Goal: Task Accomplishment & Management: Use online tool/utility

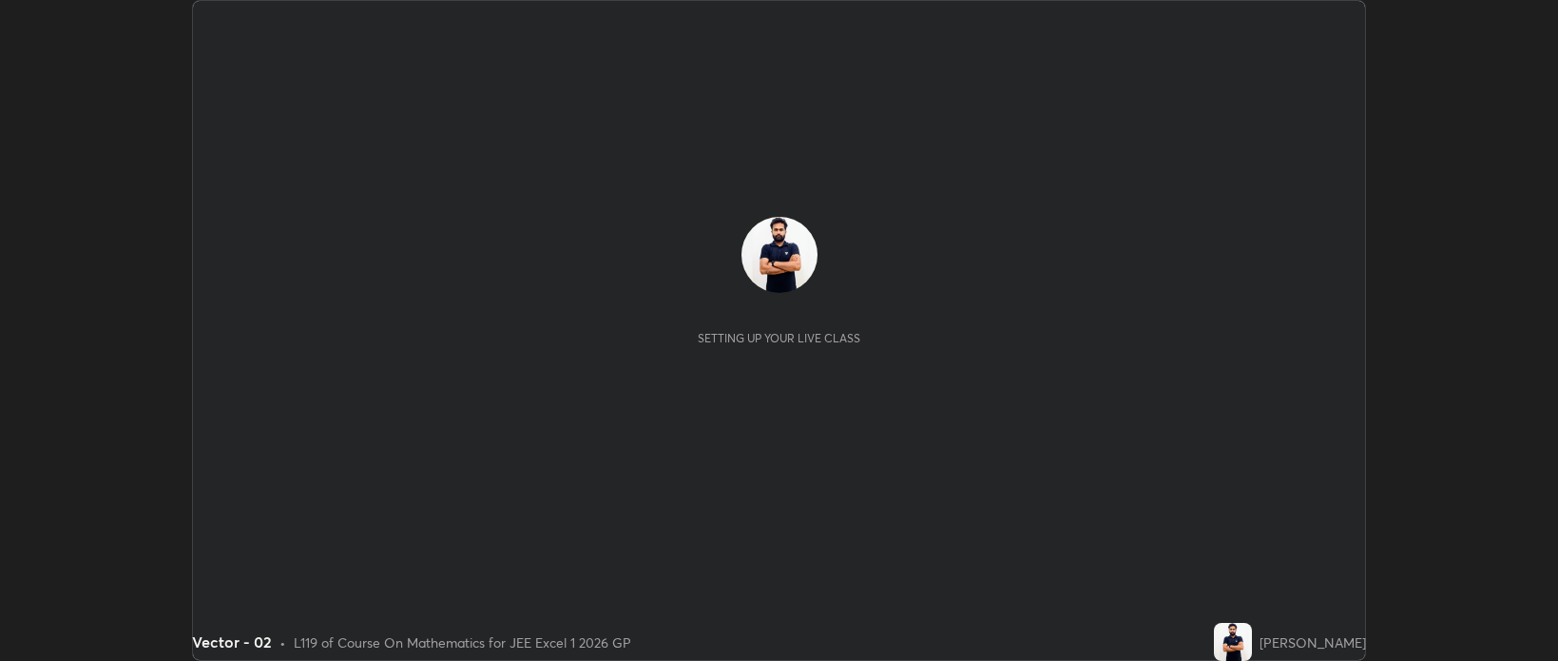
scroll to position [661, 1557]
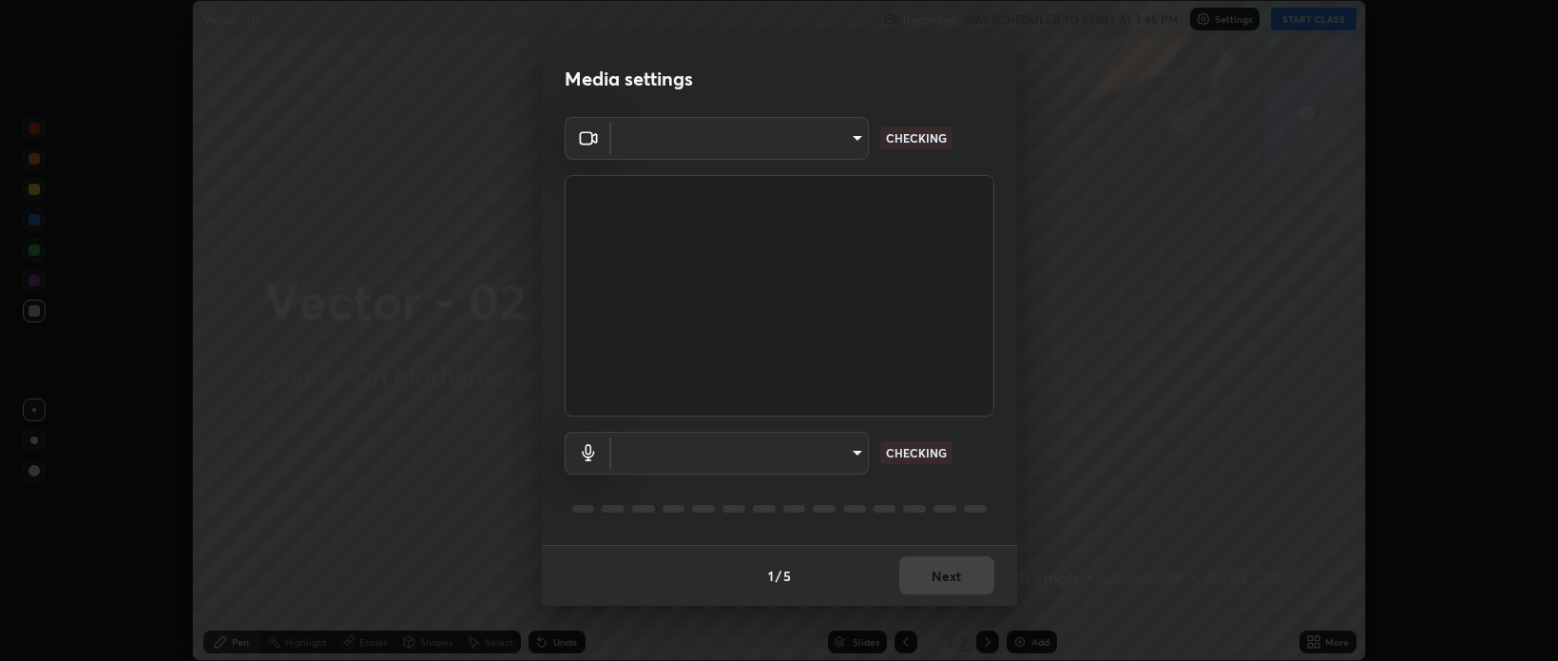
type input "bcb9d7dafccbd8d00e6ada9b6dd7e52ba20ca67bbbba0d0563dd421ab33f40a5"
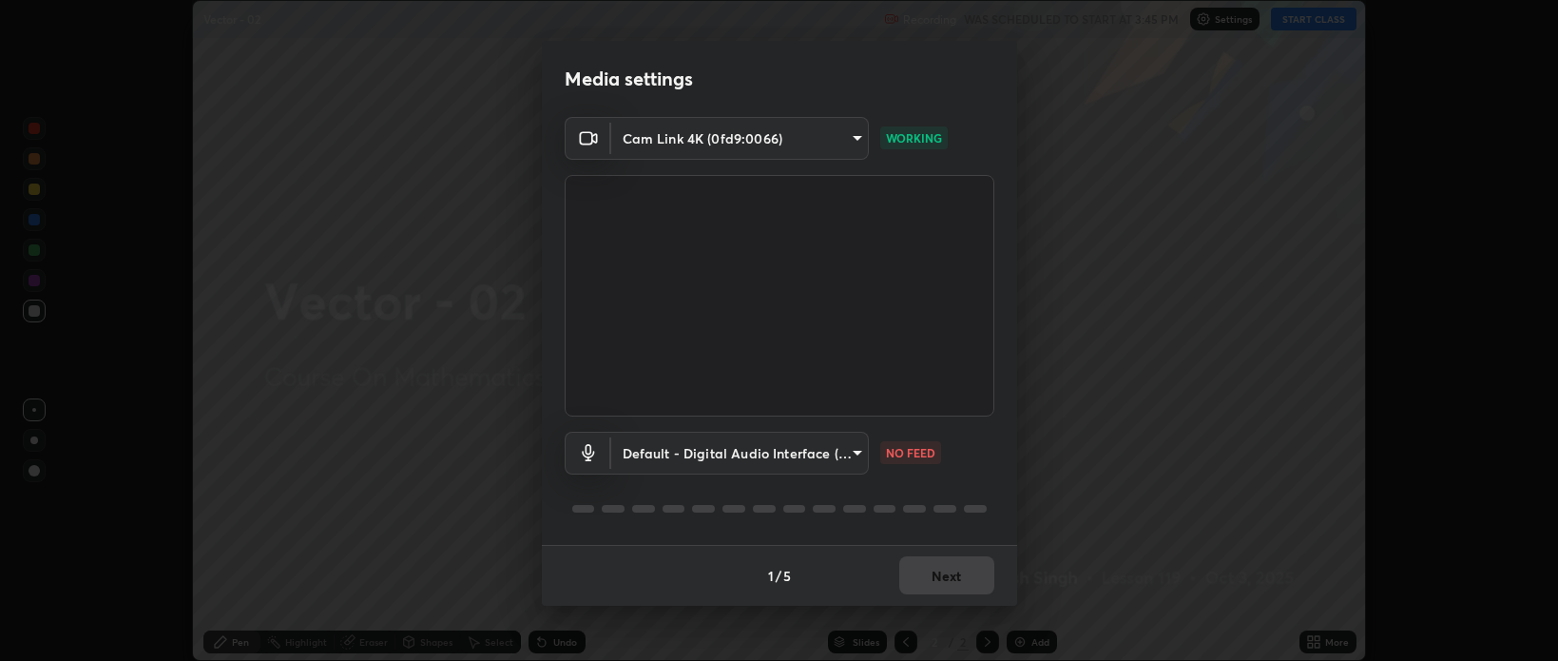
click at [854, 457] on body "Erase all Vector - 02 Recording WAS SCHEDULED TO START AT 3:45 PM Settings STAR…" at bounding box center [779, 330] width 1558 height 661
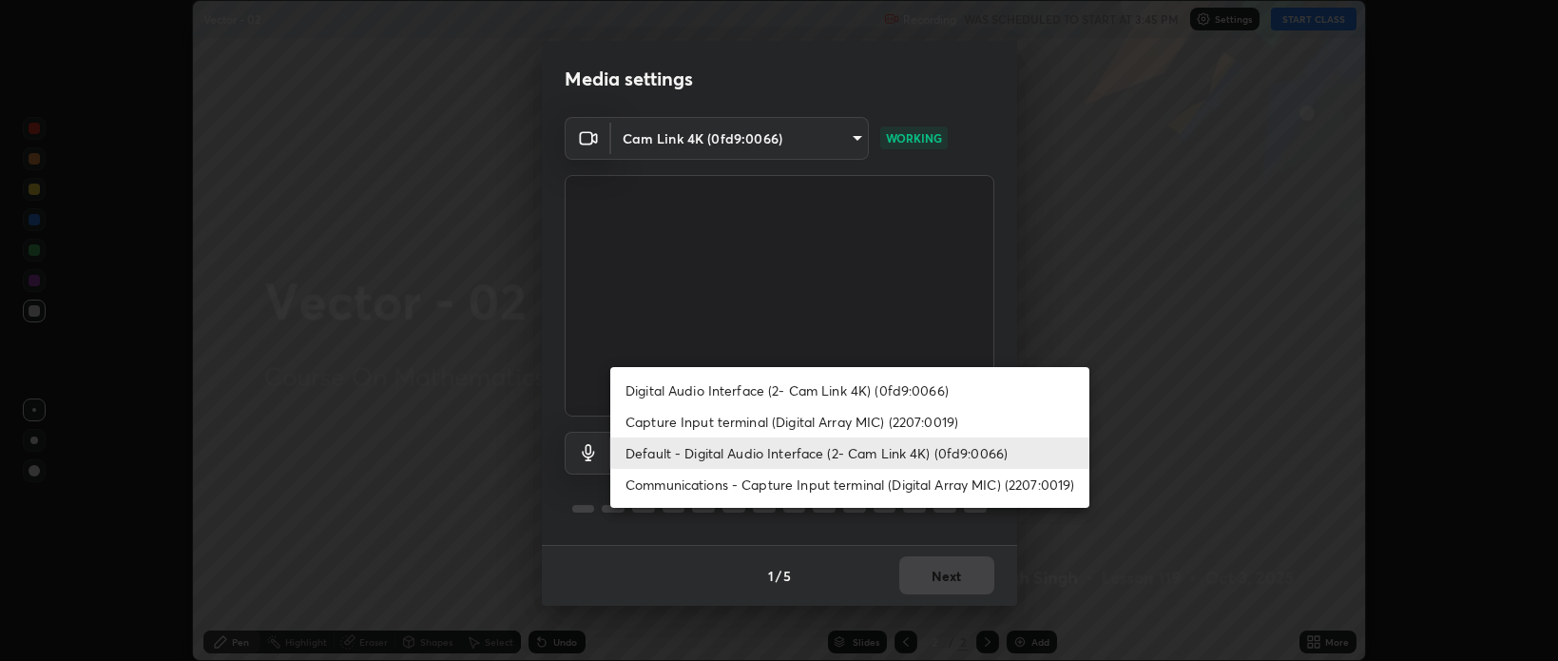
click at [791, 422] on li "Capture Input terminal (Digital Array MIC) (2207:0019)" at bounding box center [849, 421] width 479 height 31
type input "530416f0ac4702dc5569fb6284b6af890ade3d7e9060ae31a015b1ecdc19ad3c"
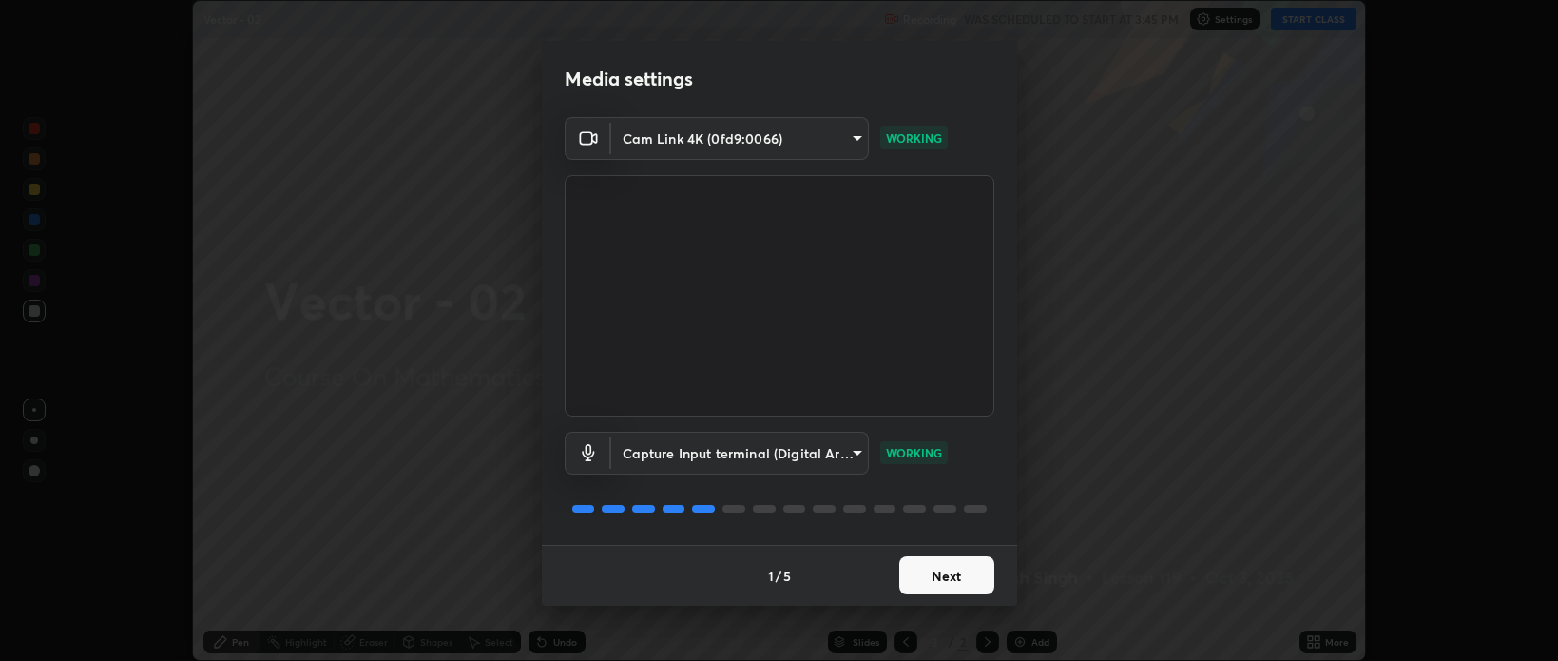
click at [938, 574] on button "Next" at bounding box center [946, 575] width 95 height 38
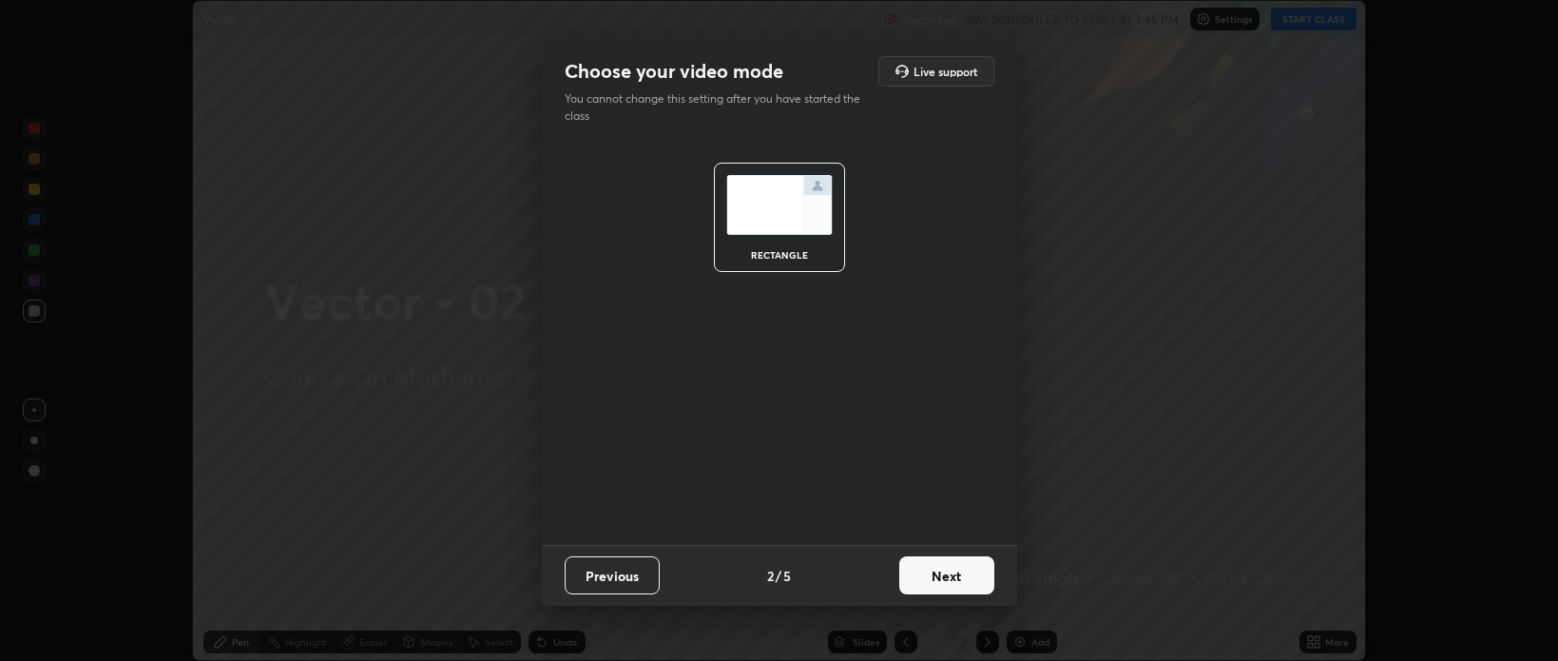
click at [939, 579] on button "Next" at bounding box center [946, 575] width 95 height 38
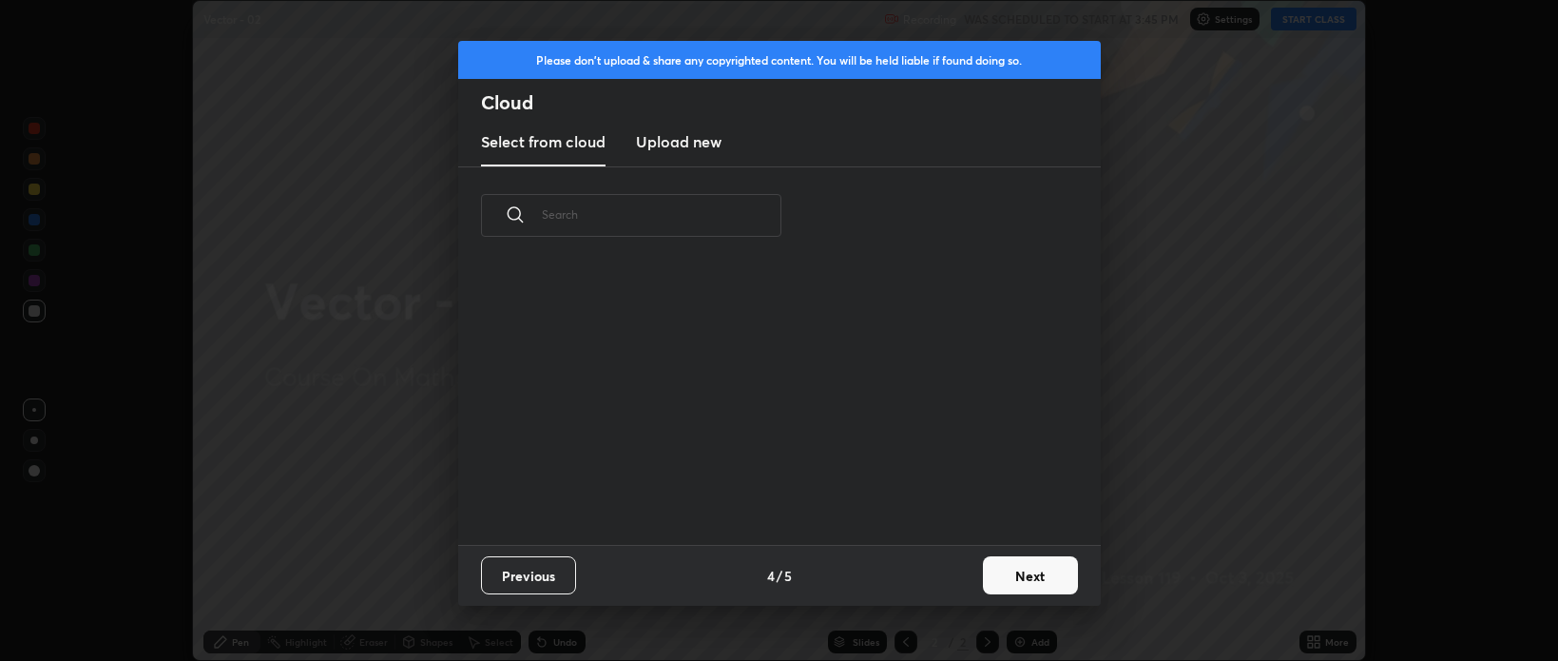
click at [1023, 579] on button "Next" at bounding box center [1030, 575] width 95 height 38
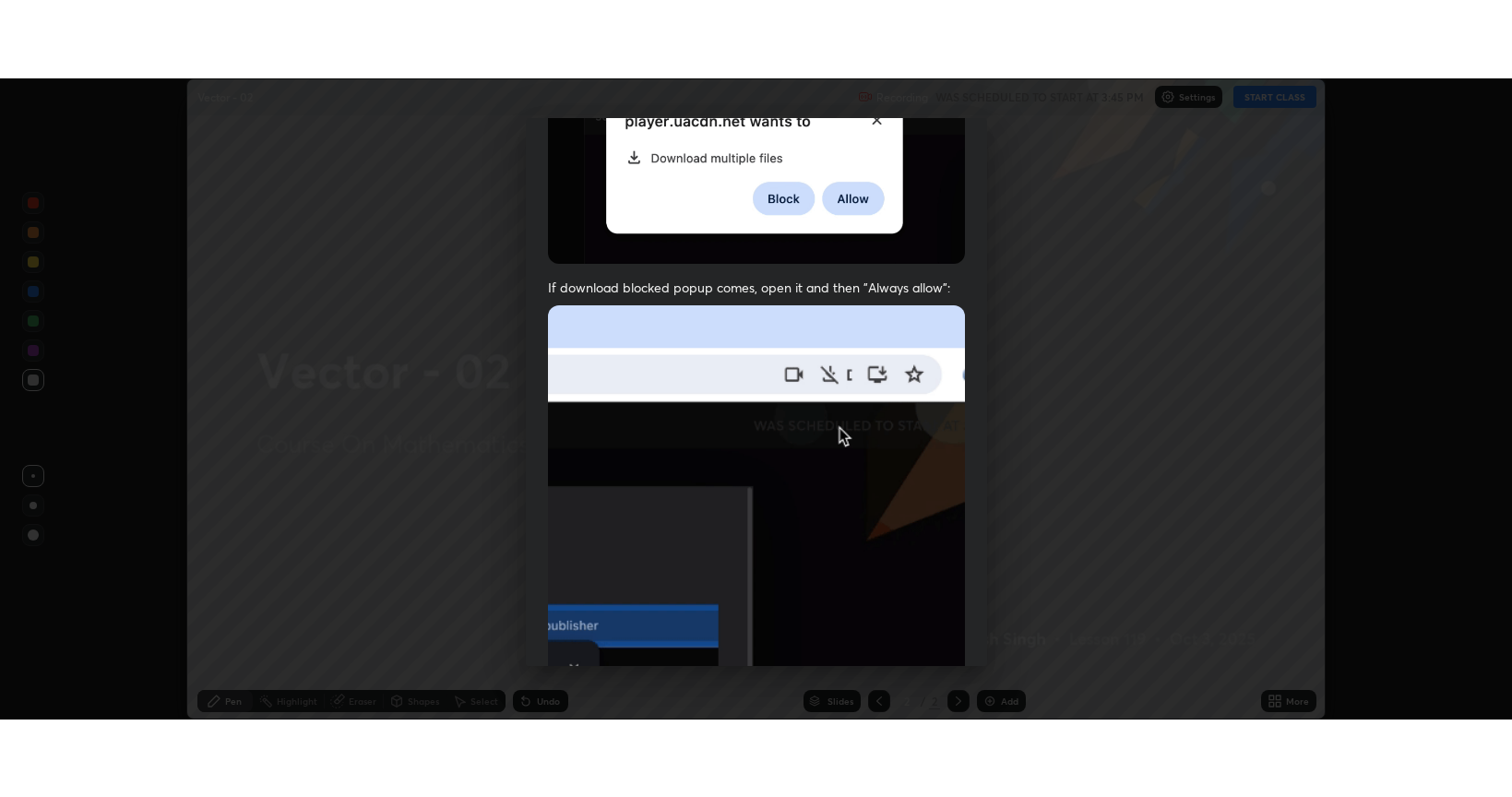
scroll to position [374, 0]
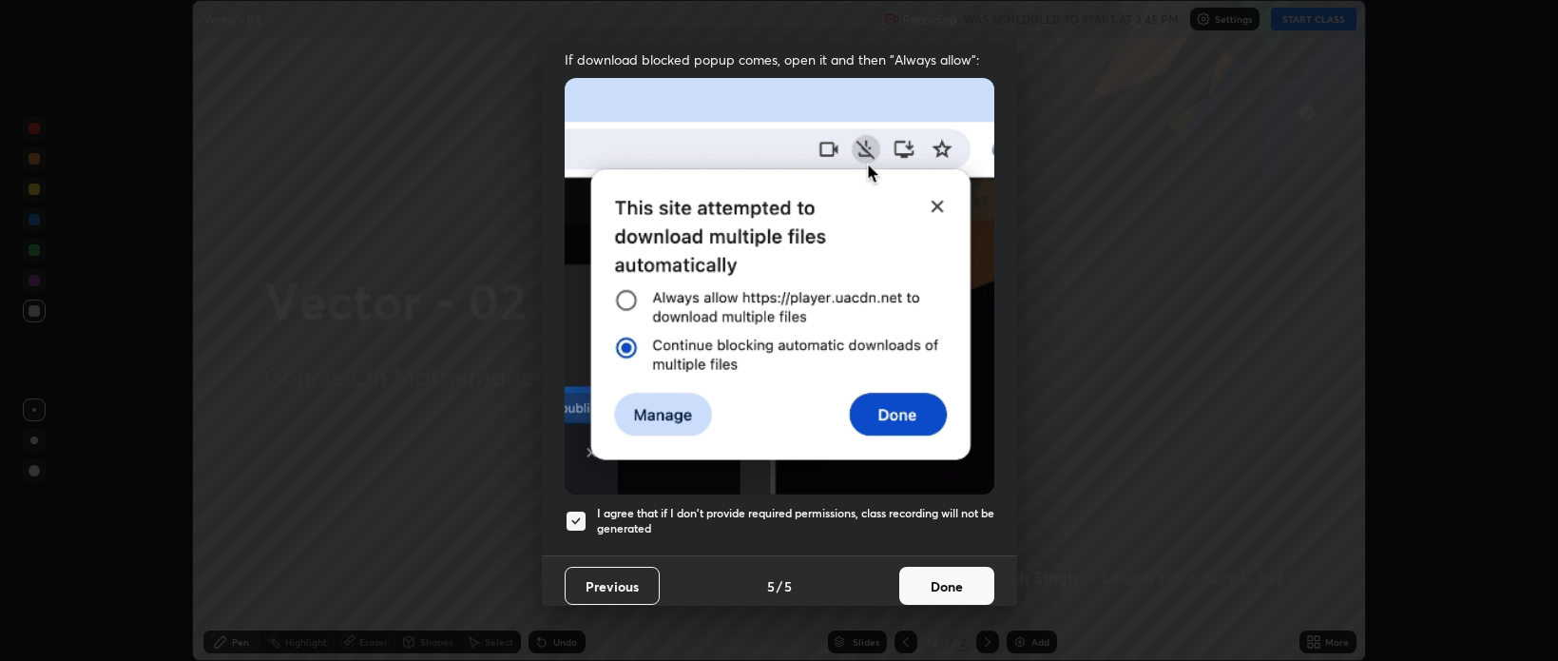
click at [921, 570] on button "Done" at bounding box center [946, 586] width 95 height 38
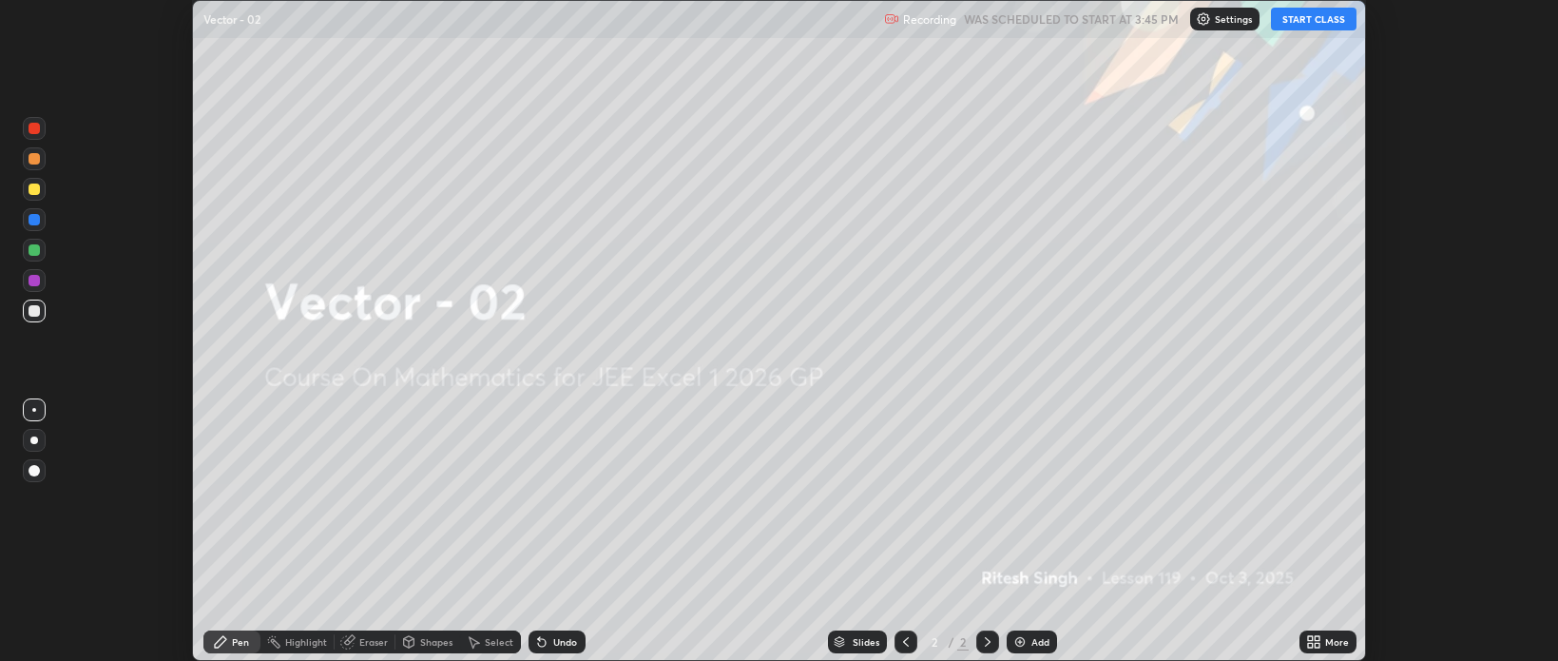
click at [1295, 18] on button "START CLASS" at bounding box center [1314, 19] width 86 height 23
click at [1310, 638] on icon at bounding box center [1310, 638] width 5 height 5
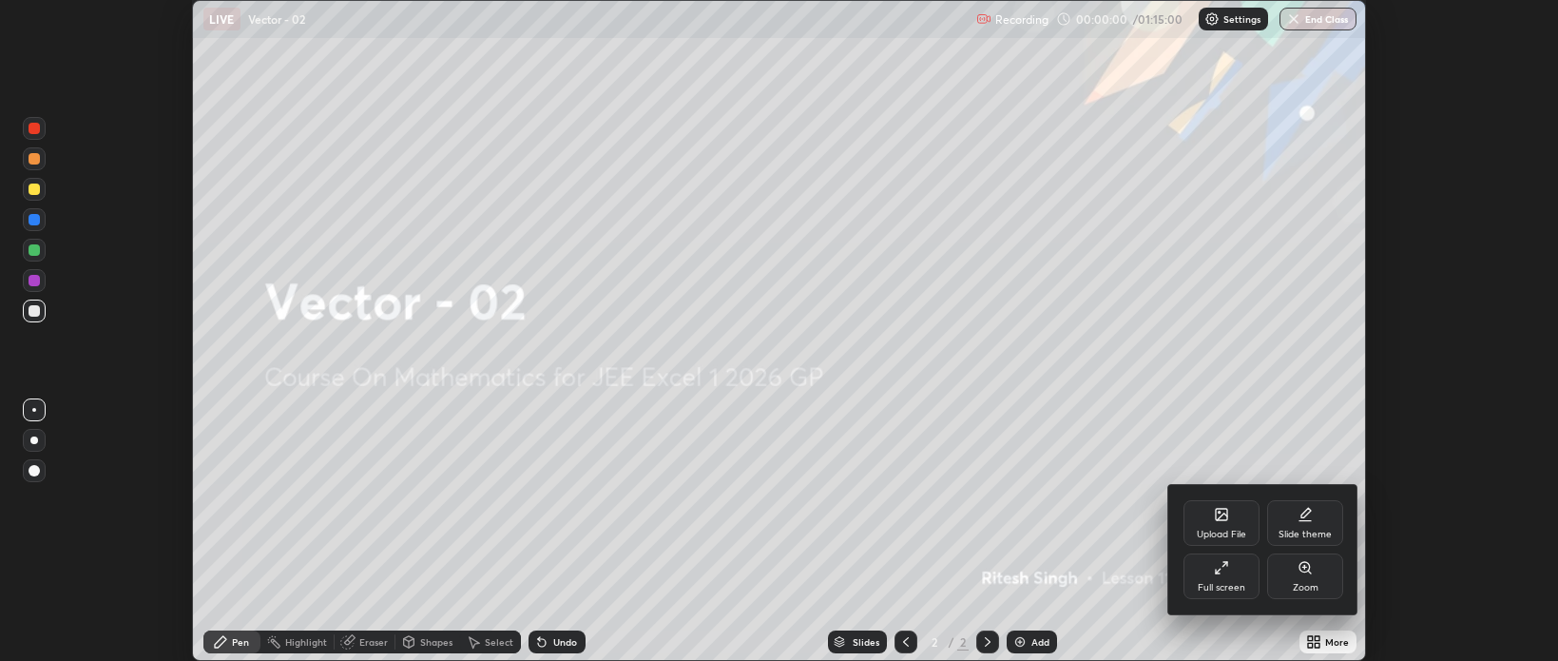
click at [1230, 588] on div "Full screen" at bounding box center [1222, 588] width 48 height 10
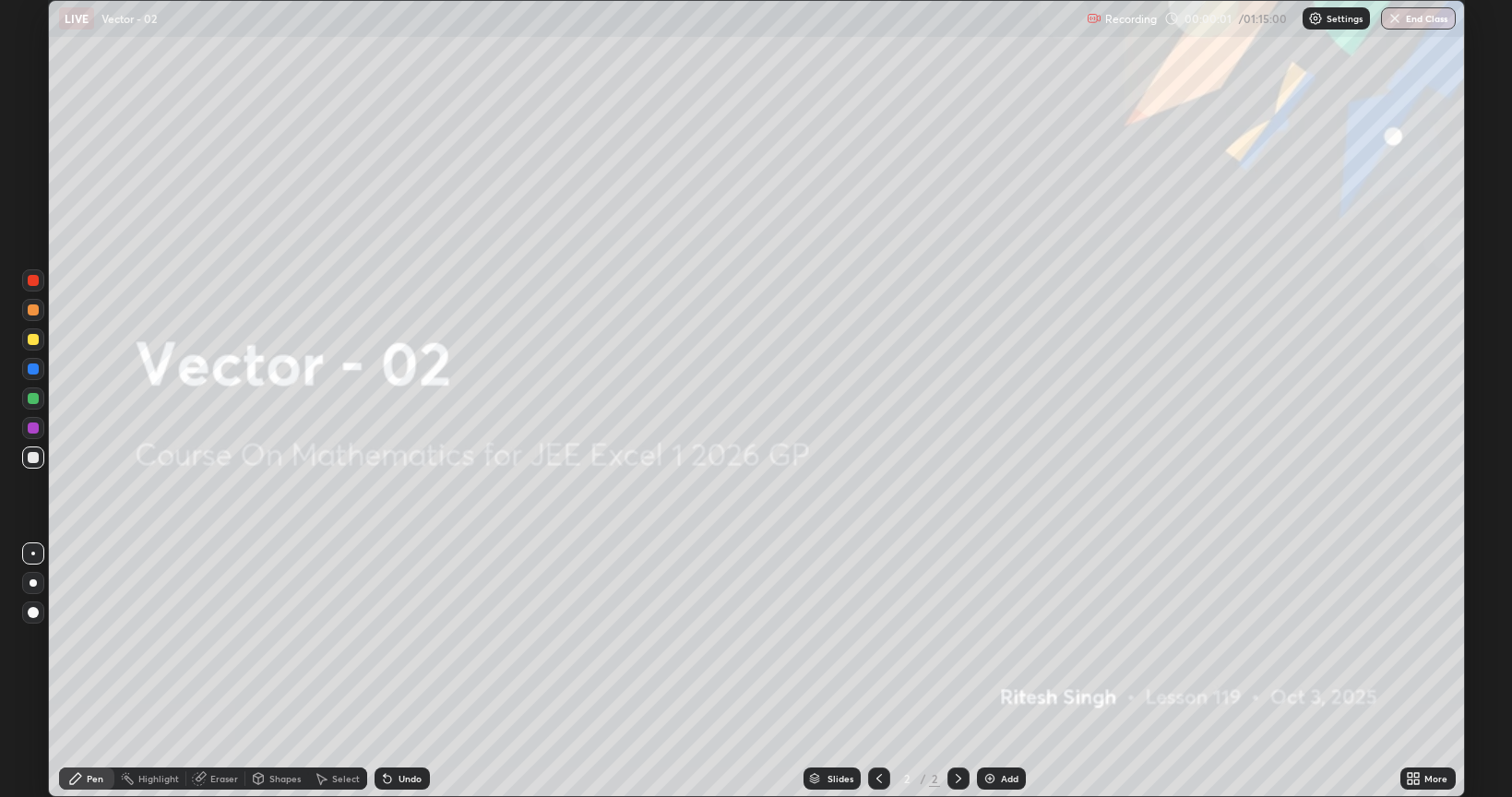
scroll to position [797, 1512]
click at [1010, 641] on div "Add" at bounding box center [1010, 780] width 17 height 10
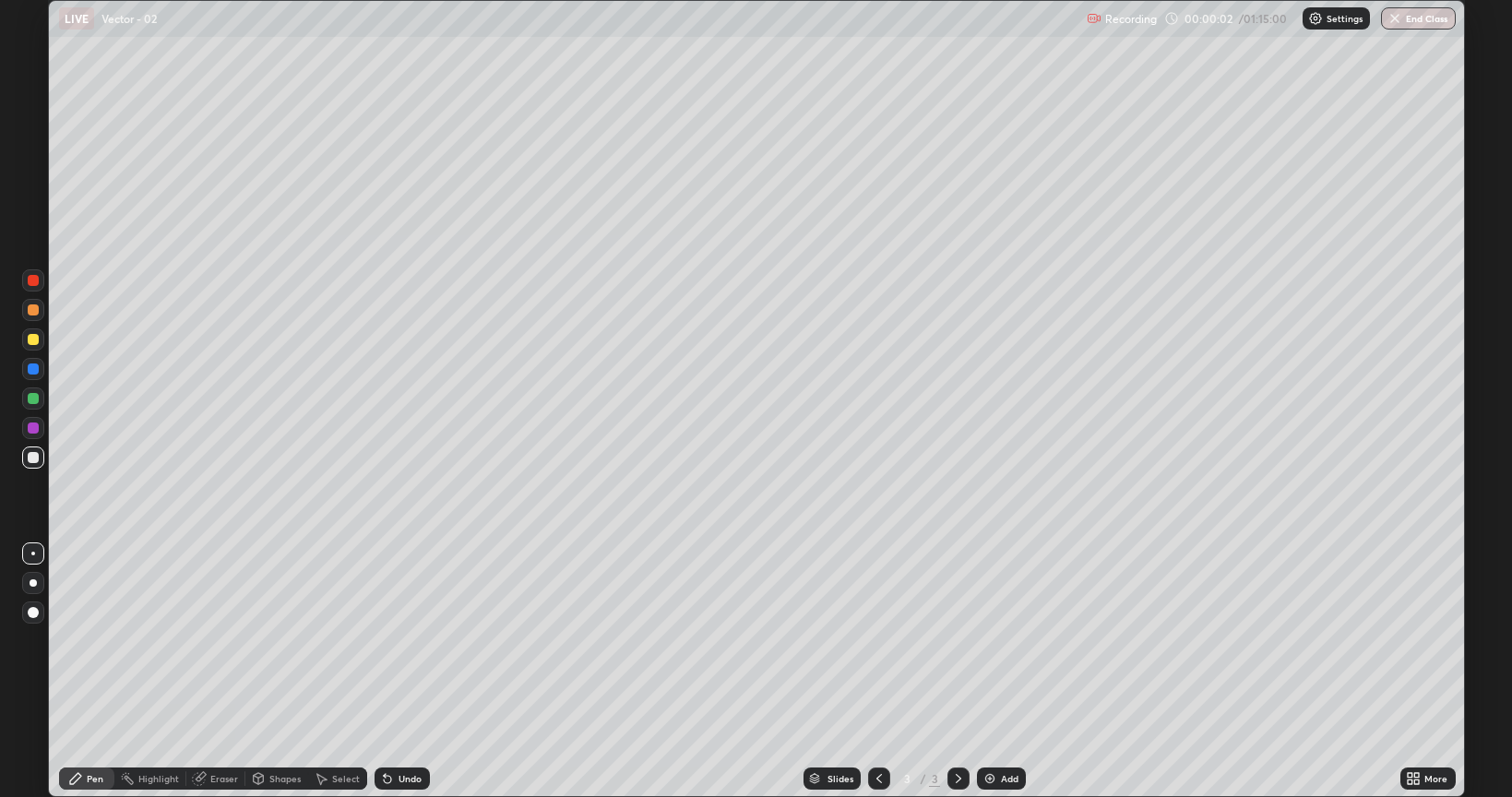
click at [1005, 641] on div "Add" at bounding box center [1010, 780] width 17 height 10
click at [1008, 641] on div "Add" at bounding box center [1010, 780] width 17 height 10
click at [1012, 641] on div "Add" at bounding box center [1010, 780] width 17 height 10
click at [1009, 641] on div "Add" at bounding box center [1010, 780] width 17 height 10
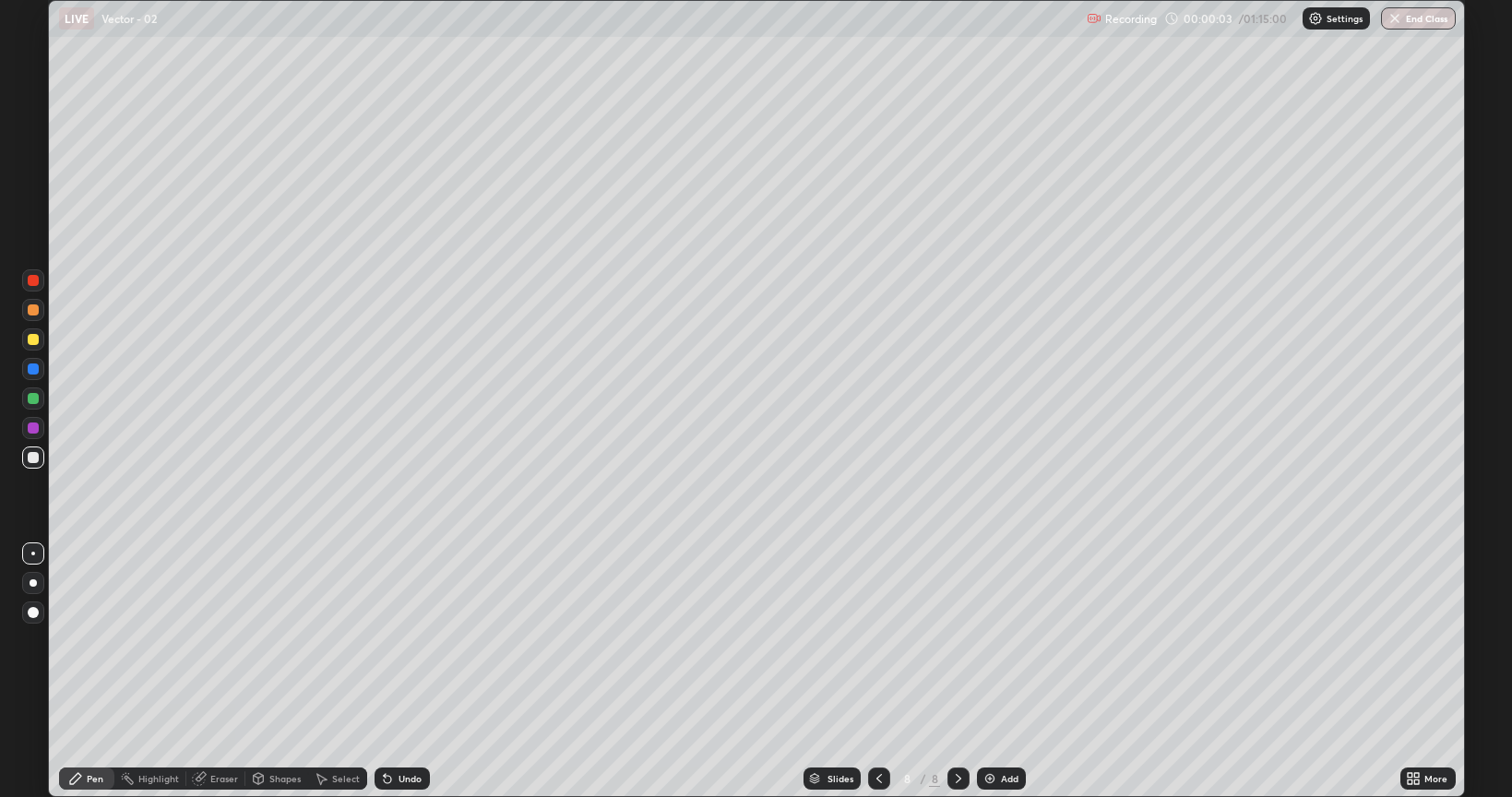
click at [1004, 641] on div "Add" at bounding box center [1010, 780] width 17 height 10
click at [1002, 641] on div "Add" at bounding box center [1010, 780] width 17 height 10
click at [878, 641] on icon at bounding box center [878, 779] width 15 height 15
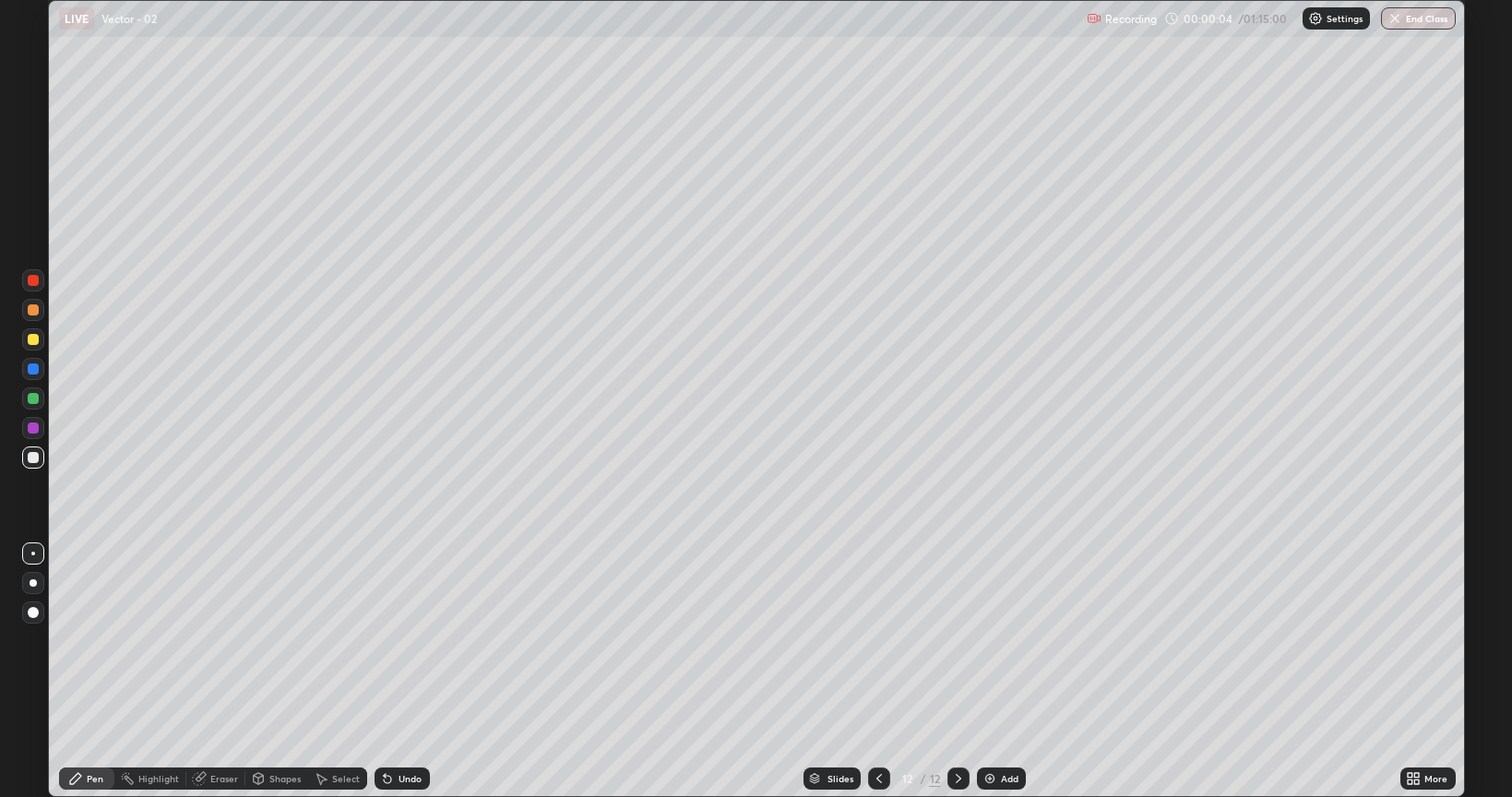
click at [877, 641] on icon at bounding box center [878, 779] width 15 height 15
click at [876, 641] on icon at bounding box center [879, 780] width 6 height 10
click at [875, 641] on icon at bounding box center [878, 779] width 15 height 15
click at [876, 641] on icon at bounding box center [878, 779] width 15 height 15
click at [877, 641] on icon at bounding box center [878, 779] width 15 height 15
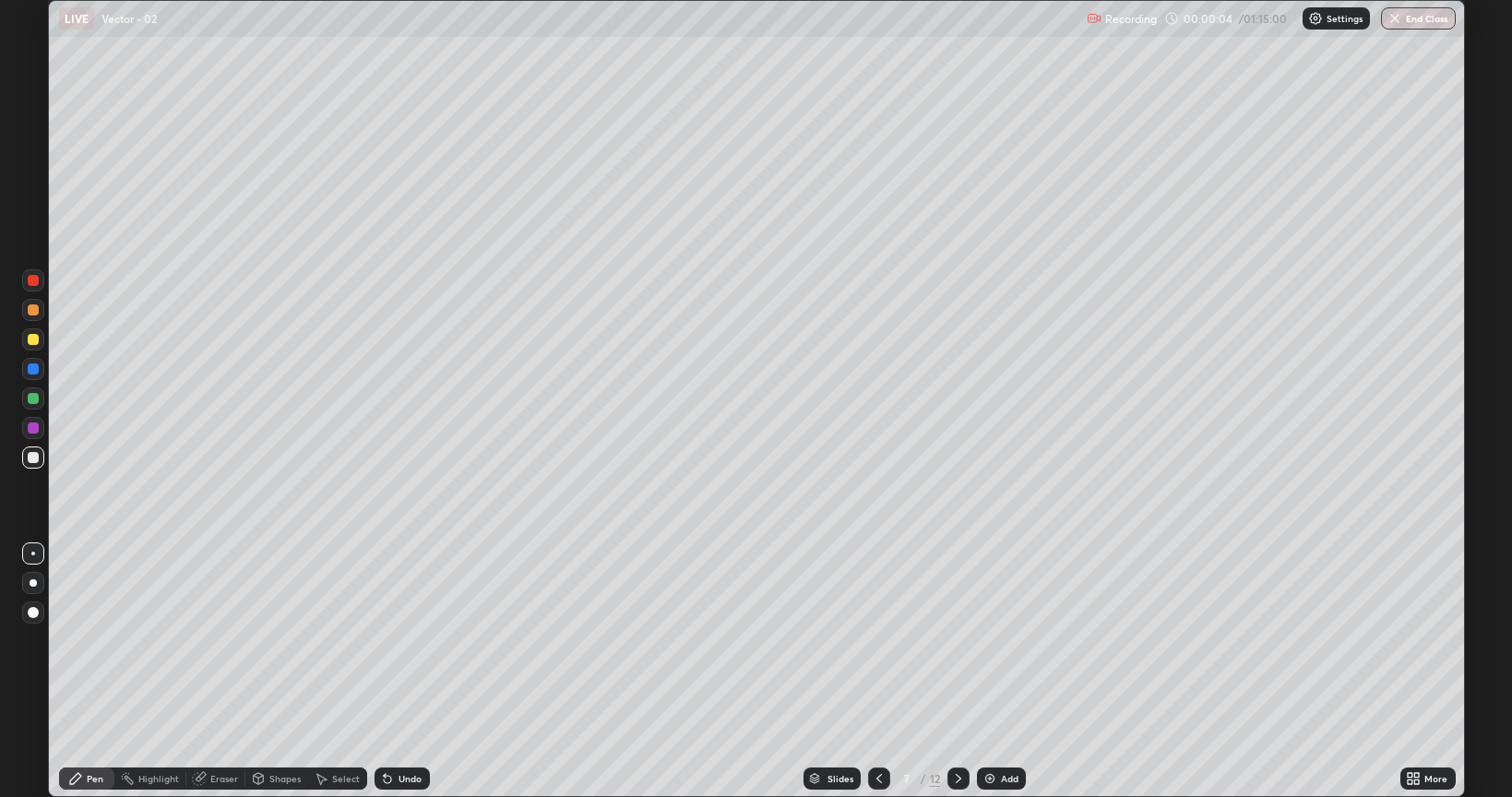
click at [877, 641] on icon at bounding box center [878, 779] width 15 height 15
click at [877, 641] on icon at bounding box center [879, 780] width 6 height 10
click at [874, 641] on icon at bounding box center [878, 779] width 15 height 15
click at [34, 340] on div at bounding box center [33, 339] width 11 height 11
click at [36, 347] on div at bounding box center [33, 339] width 22 height 22
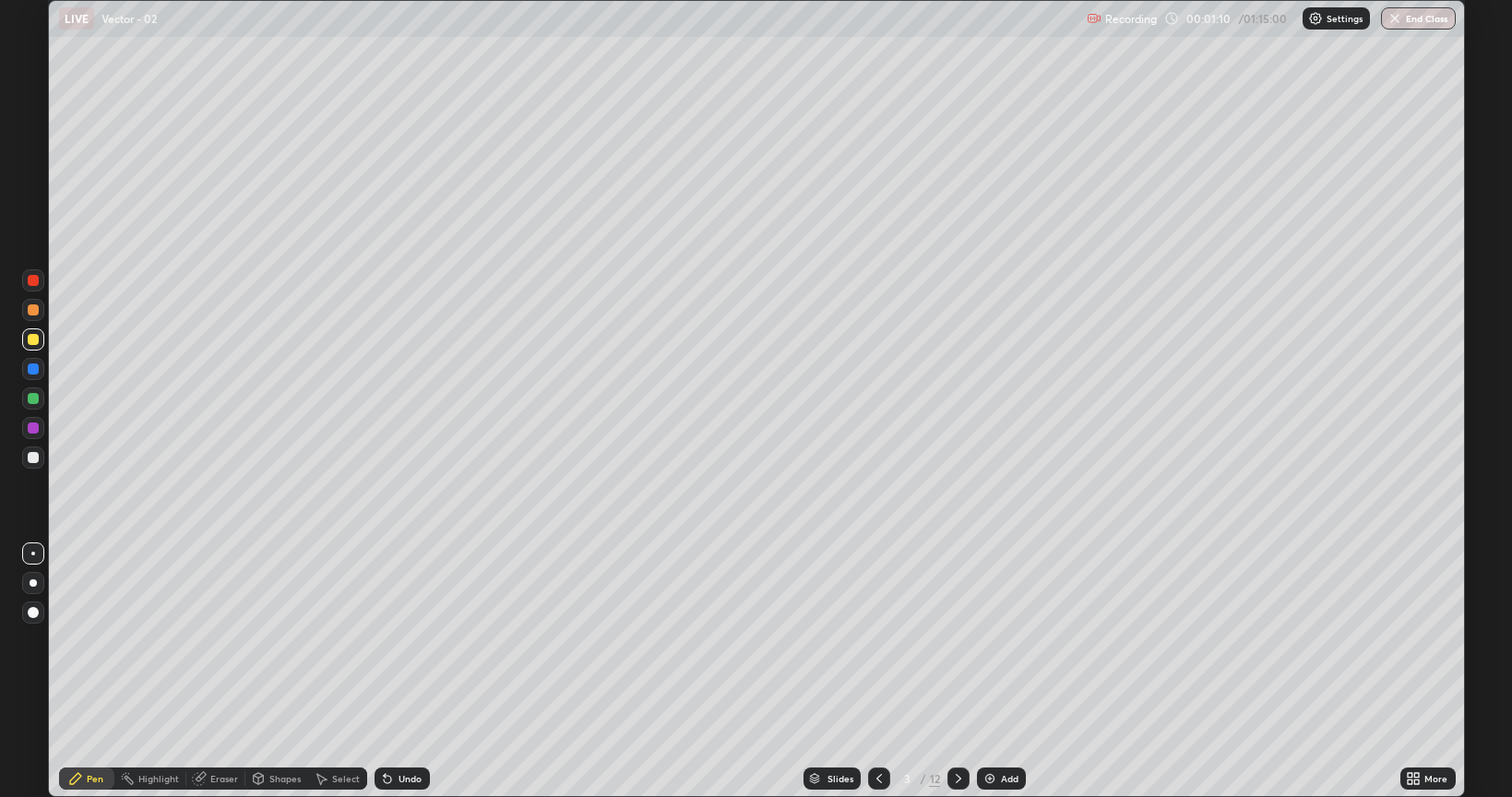
click at [279, 641] on div "Shapes" at bounding box center [285, 780] width 31 height 10
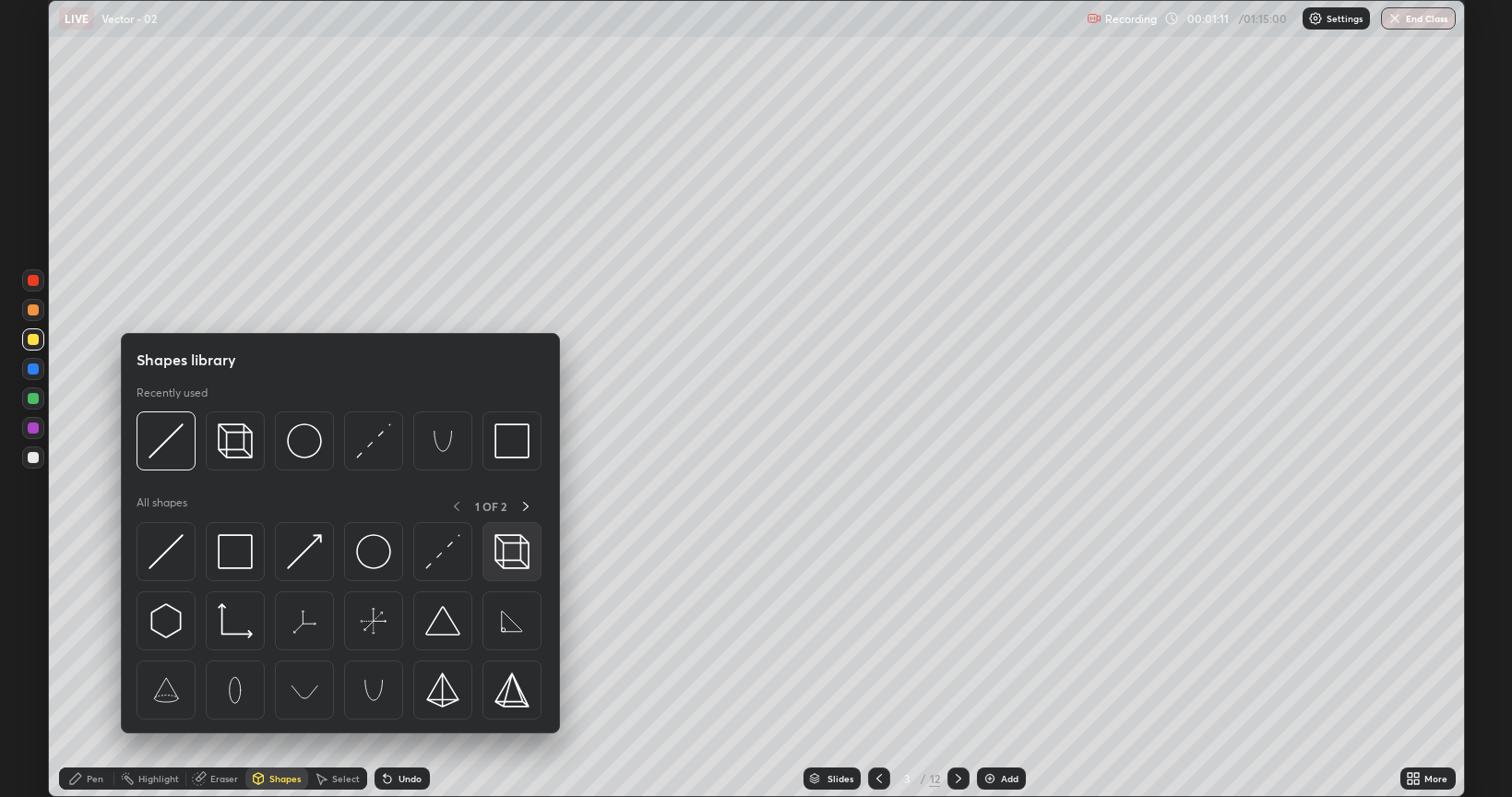
click at [507, 552] on img at bounding box center [512, 551] width 35 height 35
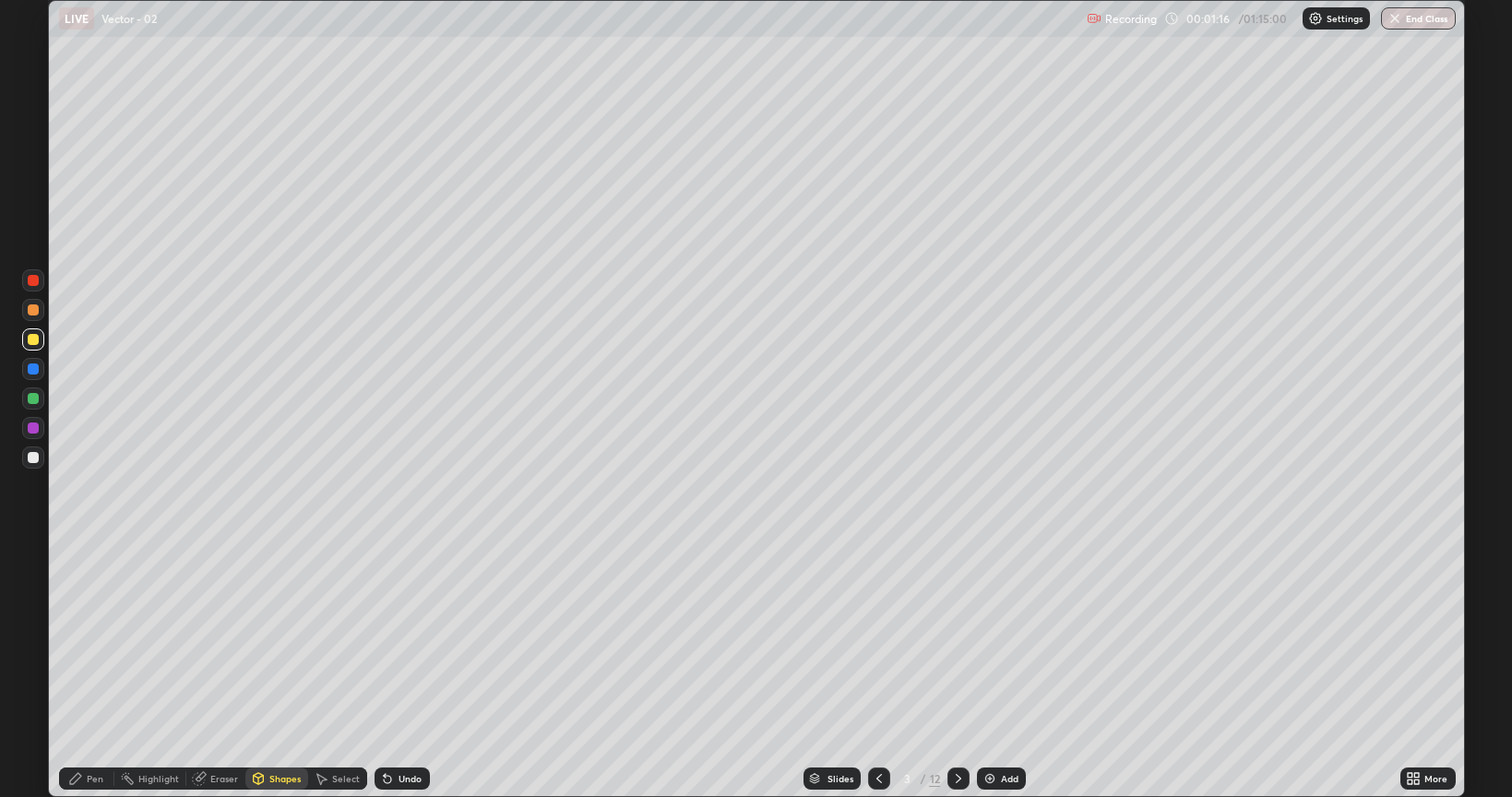
click at [86, 641] on div "Pen" at bounding box center [94, 780] width 16 height 10
click at [29, 466] on div at bounding box center [33, 457] width 22 height 22
click at [403, 641] on div "Undo" at bounding box center [411, 780] width 23 height 10
click at [965, 641] on div at bounding box center [958, 779] width 22 height 22
click at [406, 641] on div "Undo" at bounding box center [411, 780] width 23 height 10
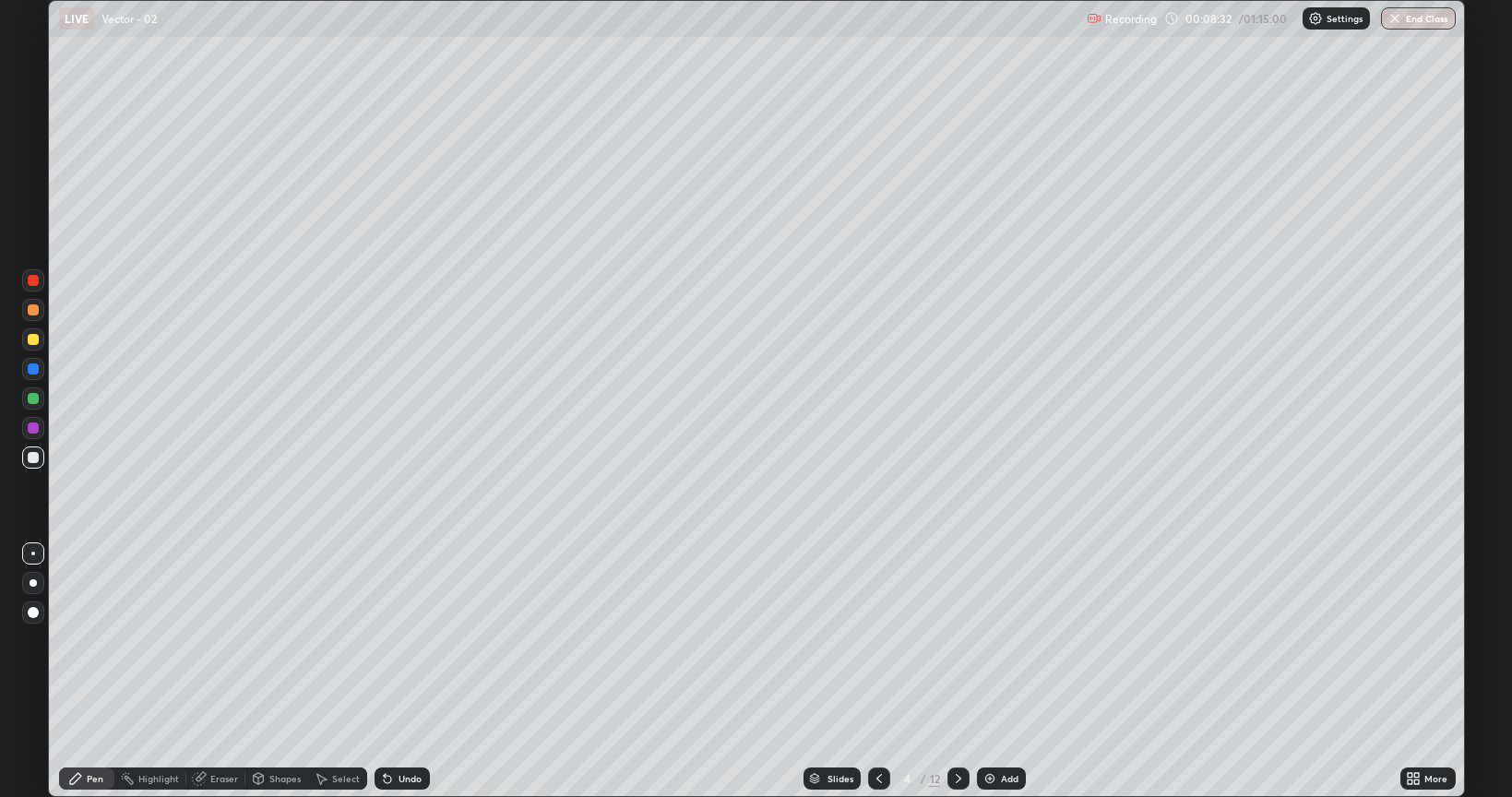
click at [24, 641] on div at bounding box center [33, 649] width 29 height 221
click at [414, 641] on div "Undo" at bounding box center [411, 780] width 23 height 10
click at [408, 641] on div "Undo" at bounding box center [402, 779] width 55 height 22
click at [410, 641] on div "Undo" at bounding box center [402, 779] width 55 height 22
click at [214, 641] on div "Eraser" at bounding box center [224, 780] width 28 height 10
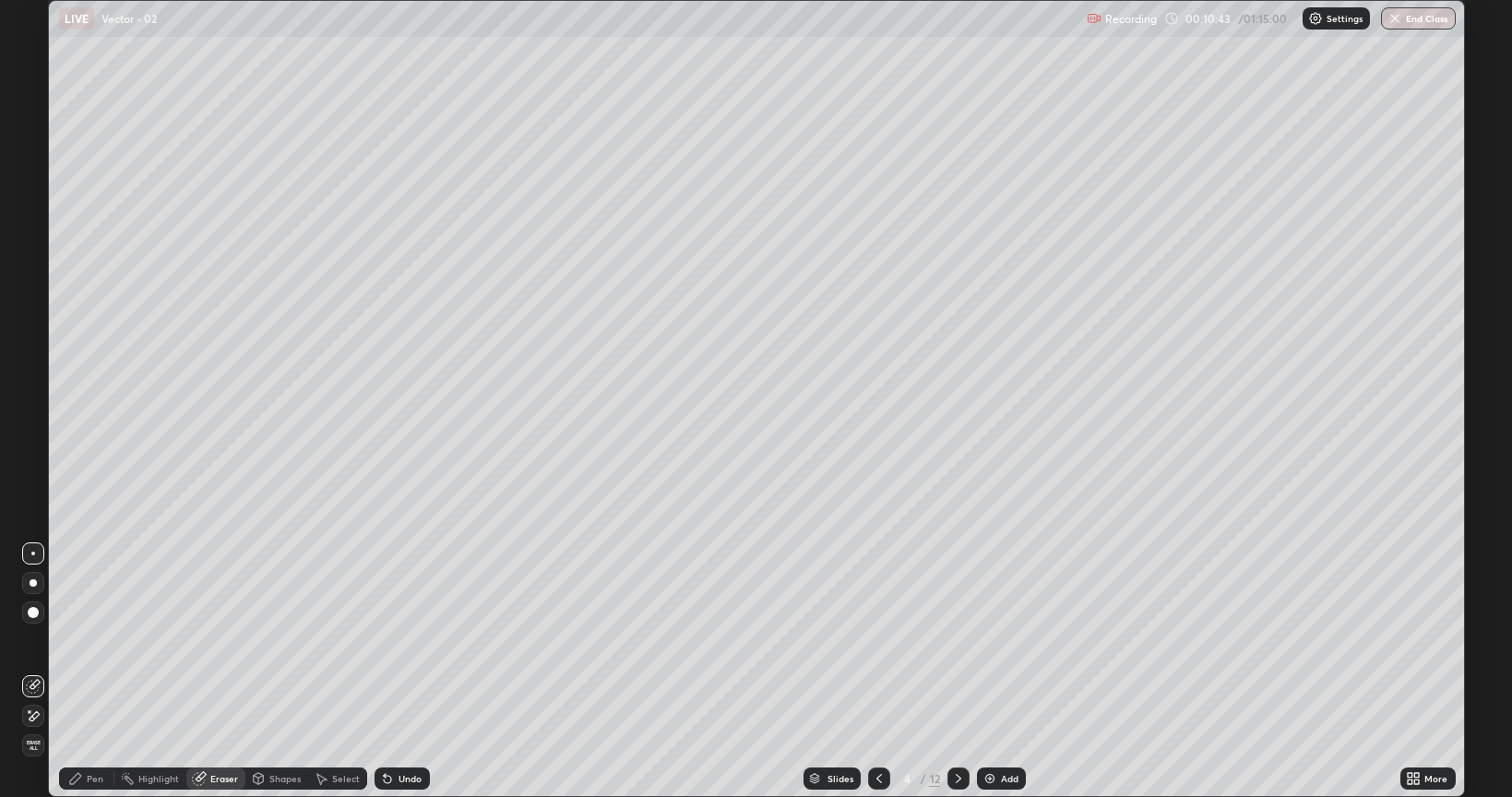
click at [88, 641] on div "Pen" at bounding box center [86, 779] width 55 height 22
click at [218, 641] on div "Eraser" at bounding box center [224, 780] width 28 height 10
click at [86, 641] on div "Pen" at bounding box center [94, 780] width 16 height 10
click at [951, 641] on icon at bounding box center [958, 779] width 15 height 15
click at [393, 641] on div "Undo" at bounding box center [402, 779] width 55 height 22
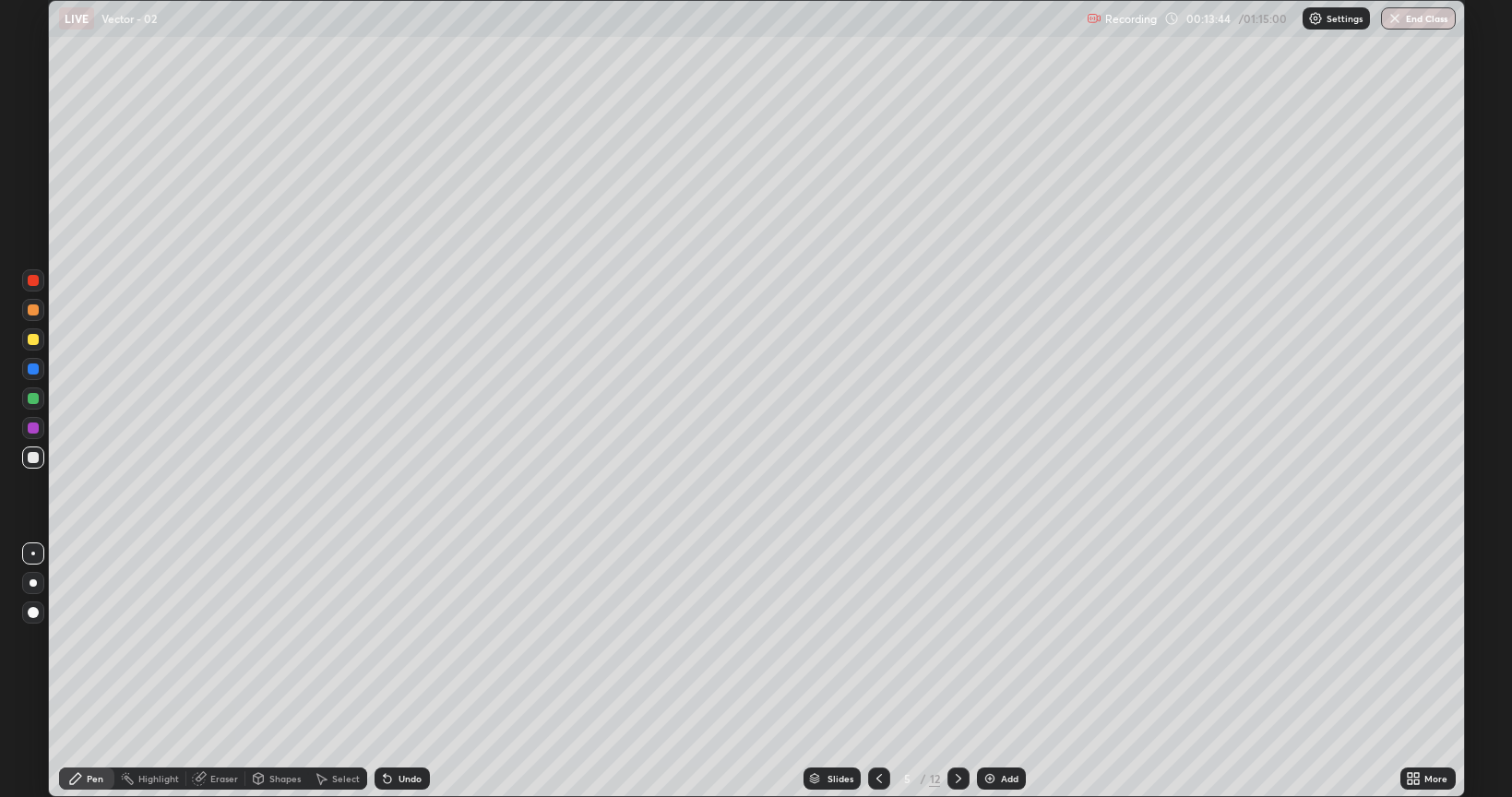
click at [395, 641] on div "Undo" at bounding box center [402, 779] width 55 height 22
click at [403, 641] on div "Undo" at bounding box center [411, 780] width 23 height 10
click at [406, 641] on div "Undo" at bounding box center [411, 780] width 23 height 10
click at [405, 641] on div "Undo" at bounding box center [411, 780] width 23 height 10
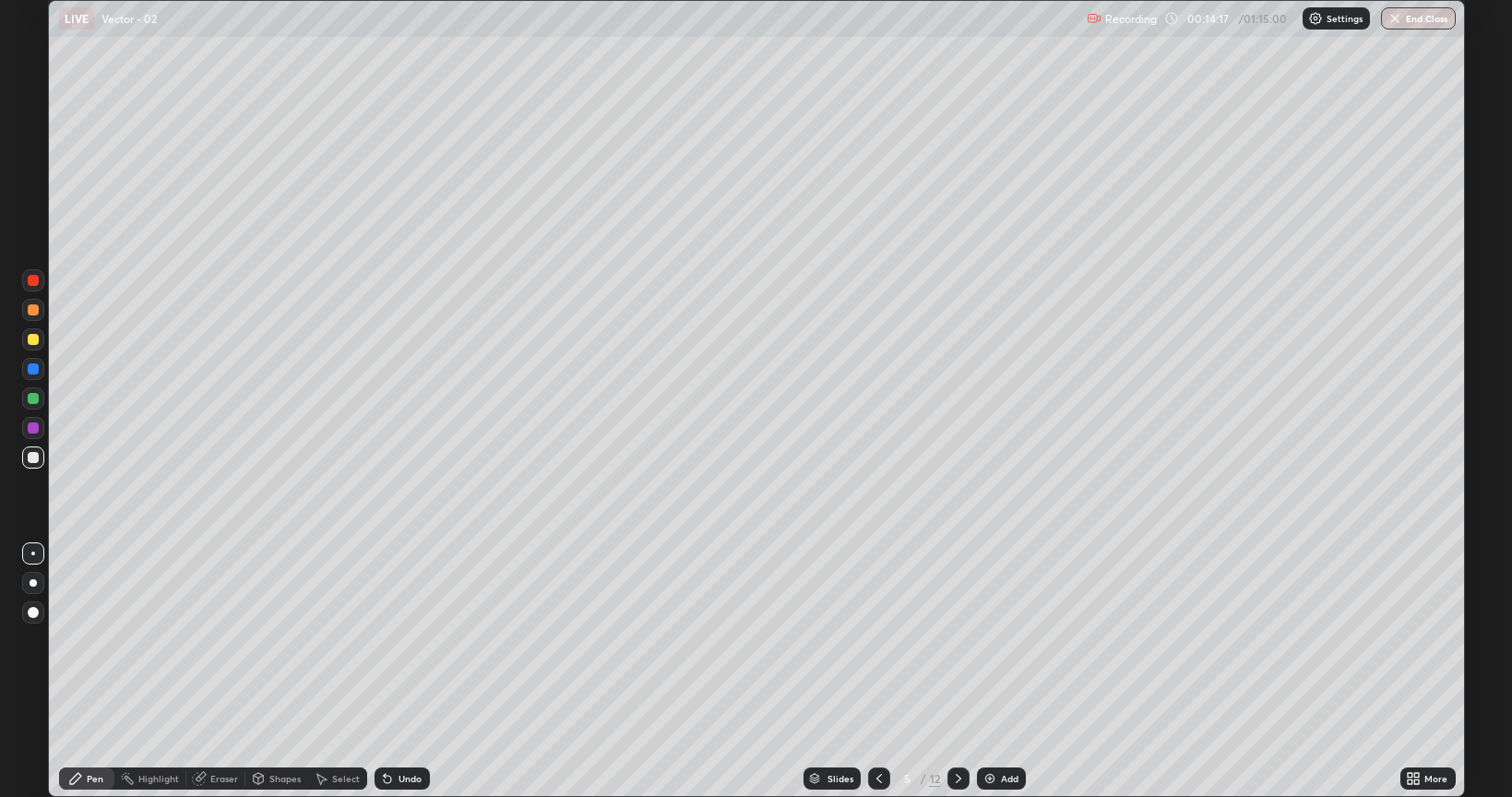
click at [406, 641] on div "Undo" at bounding box center [411, 780] width 23 height 10
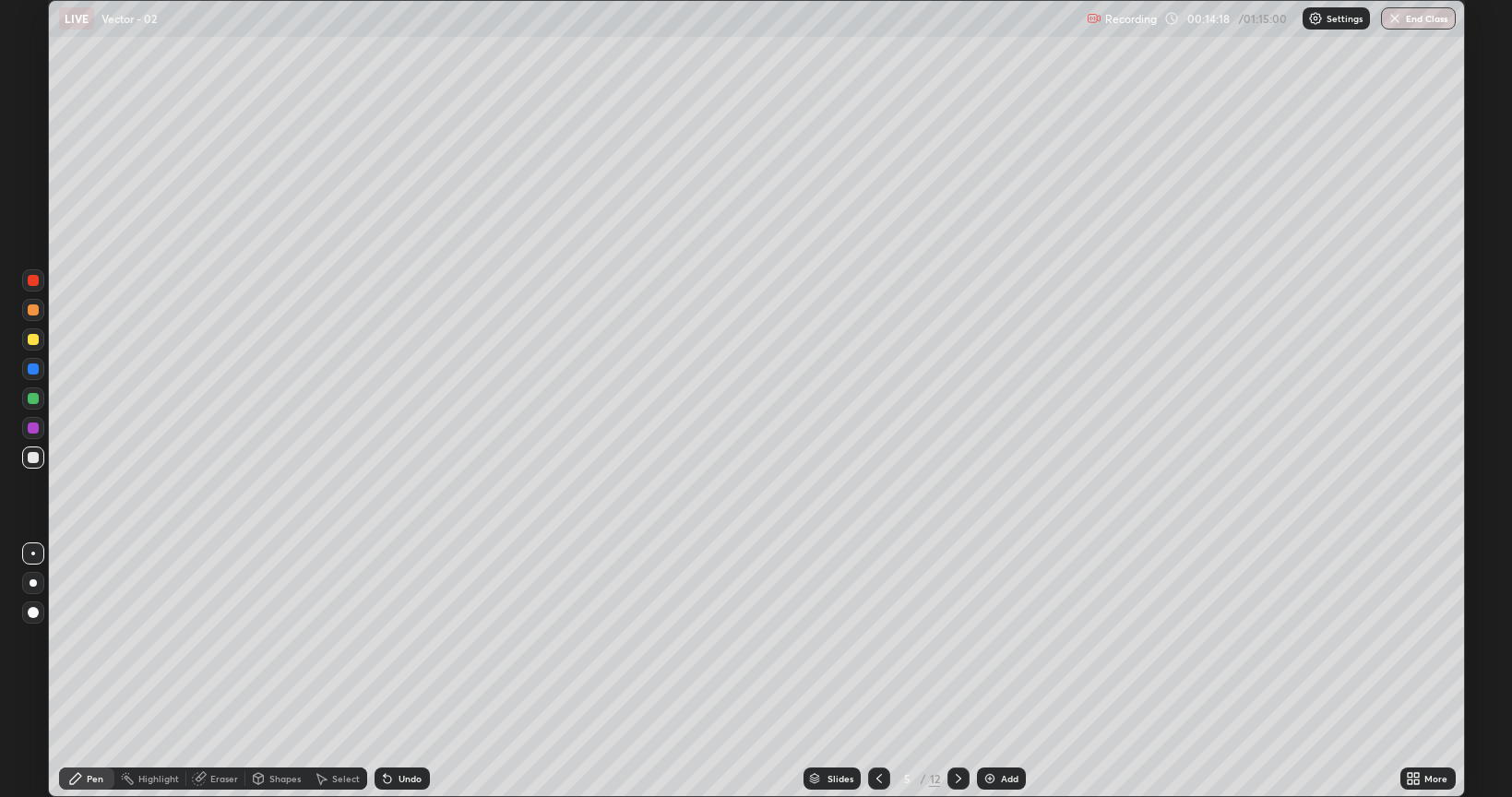
click at [406, 641] on div "Undo" at bounding box center [411, 780] width 23 height 10
click at [405, 641] on div "Undo" at bounding box center [411, 780] width 23 height 10
click at [403, 641] on div "Undo" at bounding box center [411, 780] width 23 height 10
click at [402, 641] on div "Undo" at bounding box center [411, 780] width 23 height 10
click at [403, 641] on div "Undo" at bounding box center [411, 780] width 23 height 10
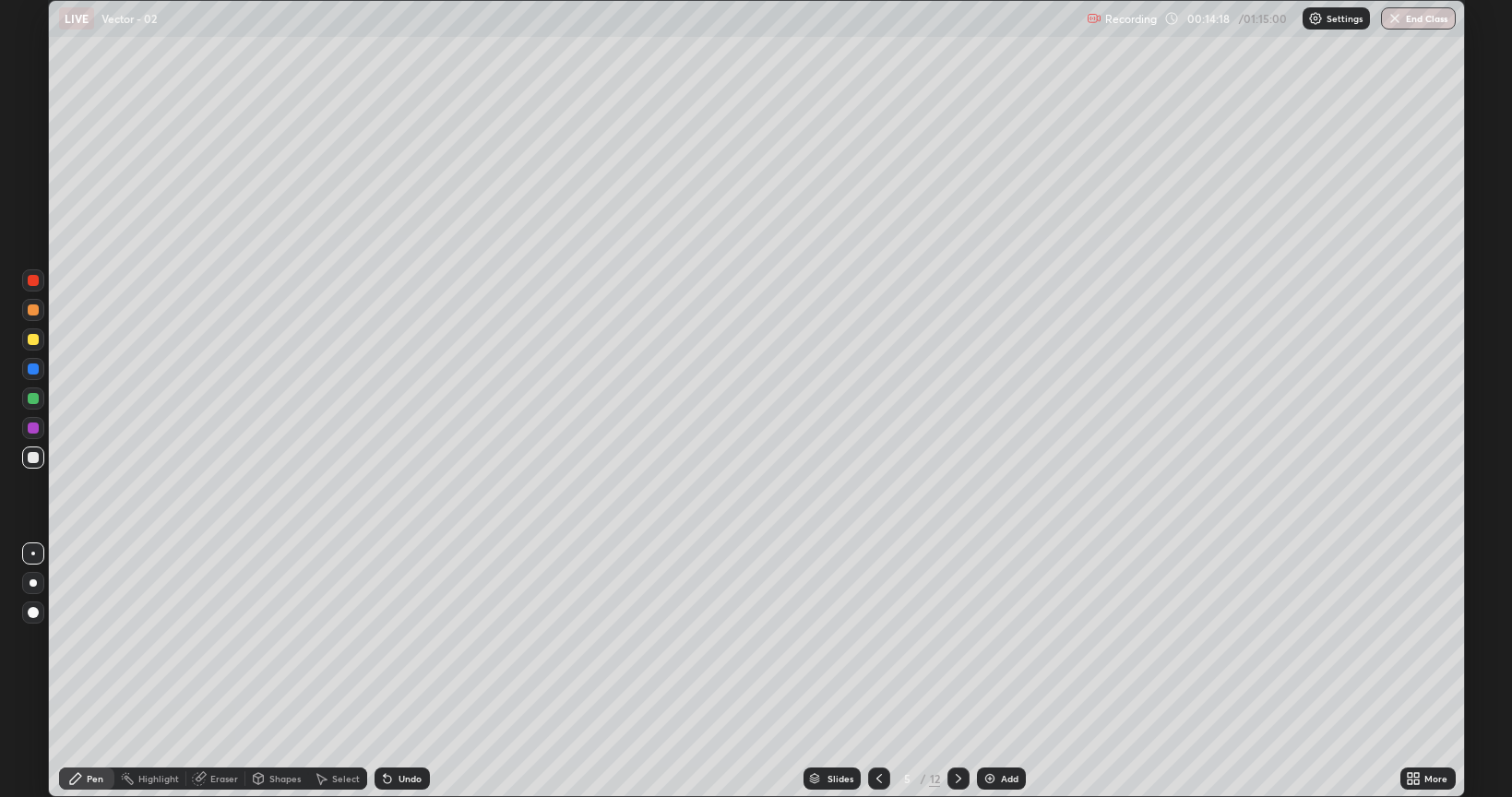
click at [403, 641] on div "Undo" at bounding box center [411, 780] width 23 height 10
click at [401, 641] on div "Undo" at bounding box center [411, 780] width 23 height 10
click at [403, 641] on div "Undo" at bounding box center [411, 780] width 23 height 10
click at [877, 641] on icon at bounding box center [878, 779] width 15 height 15
click at [878, 641] on div at bounding box center [879, 779] width 22 height 37
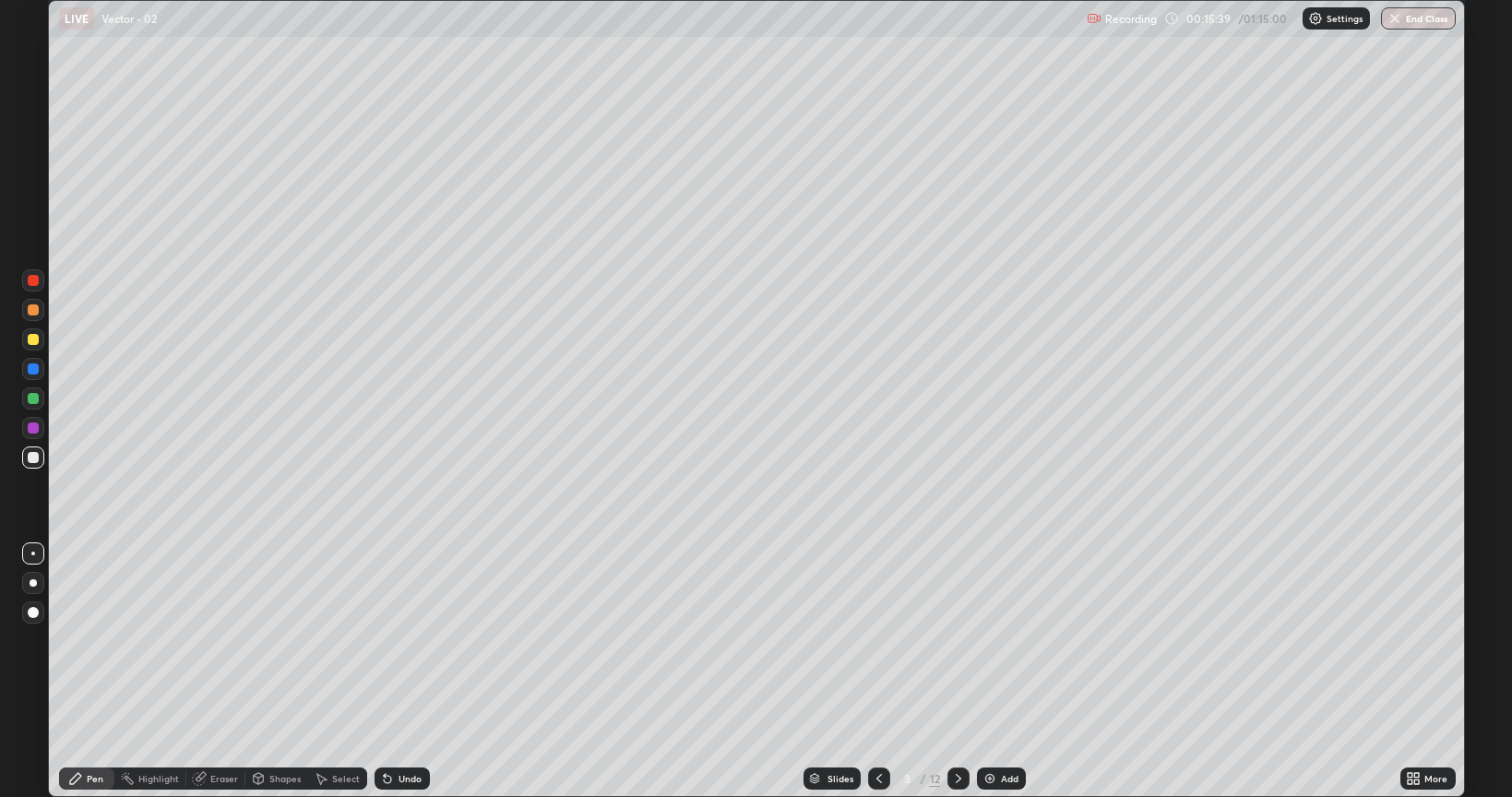
click at [958, 641] on icon at bounding box center [959, 780] width 6 height 10
click at [960, 641] on icon at bounding box center [958, 779] width 15 height 15
click at [955, 641] on icon at bounding box center [958, 779] width 15 height 15
click at [33, 347] on div at bounding box center [33, 339] width 22 height 22
click at [956, 641] on icon at bounding box center [958, 779] width 15 height 15
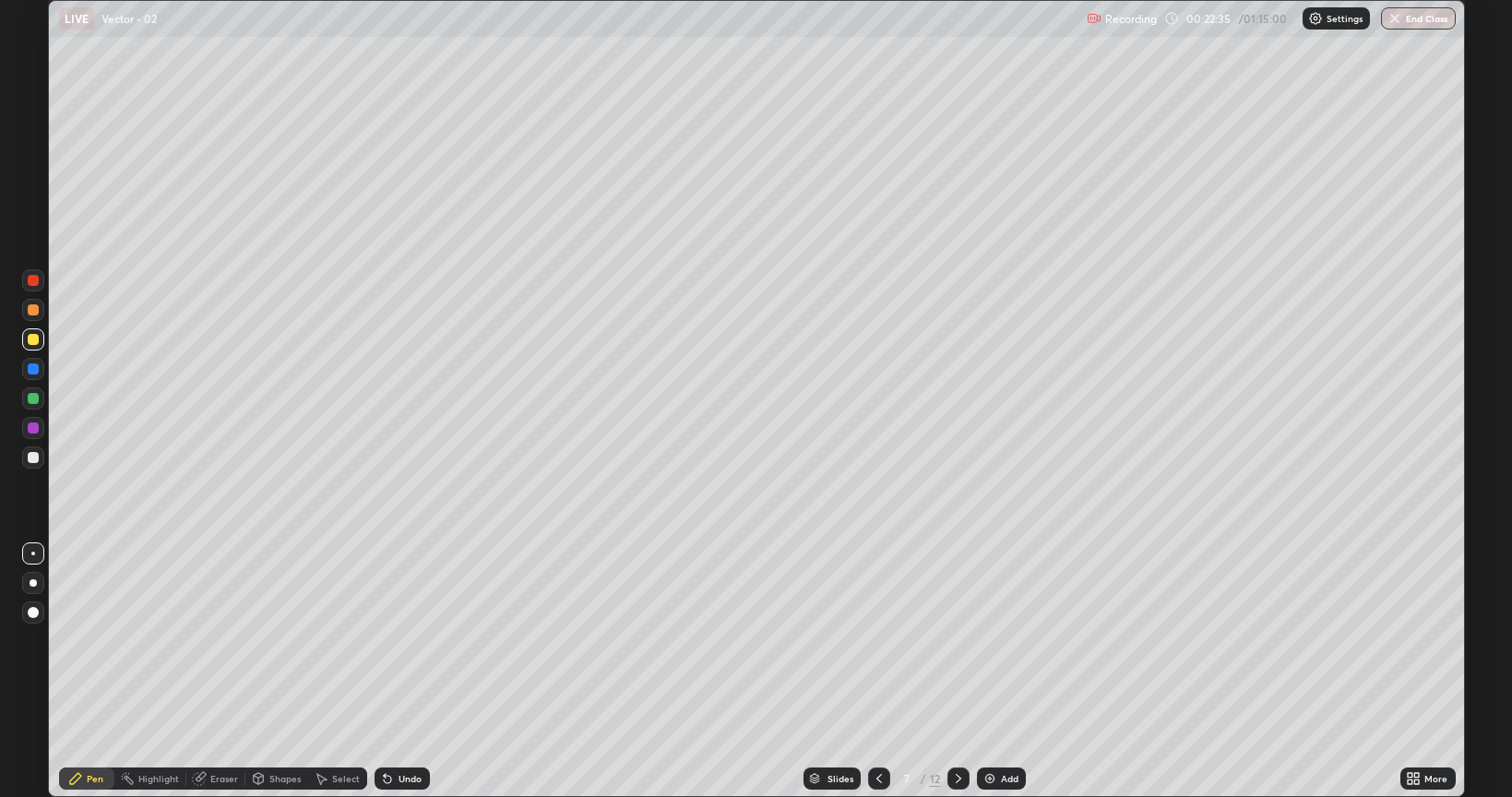
click at [876, 641] on icon at bounding box center [878, 779] width 15 height 15
click at [967, 641] on div at bounding box center [958, 779] width 22 height 22
click at [34, 457] on div at bounding box center [33, 457] width 11 height 11
click at [218, 641] on div "Eraser" at bounding box center [224, 780] width 28 height 10
click at [90, 641] on div "Pen" at bounding box center [94, 780] width 16 height 10
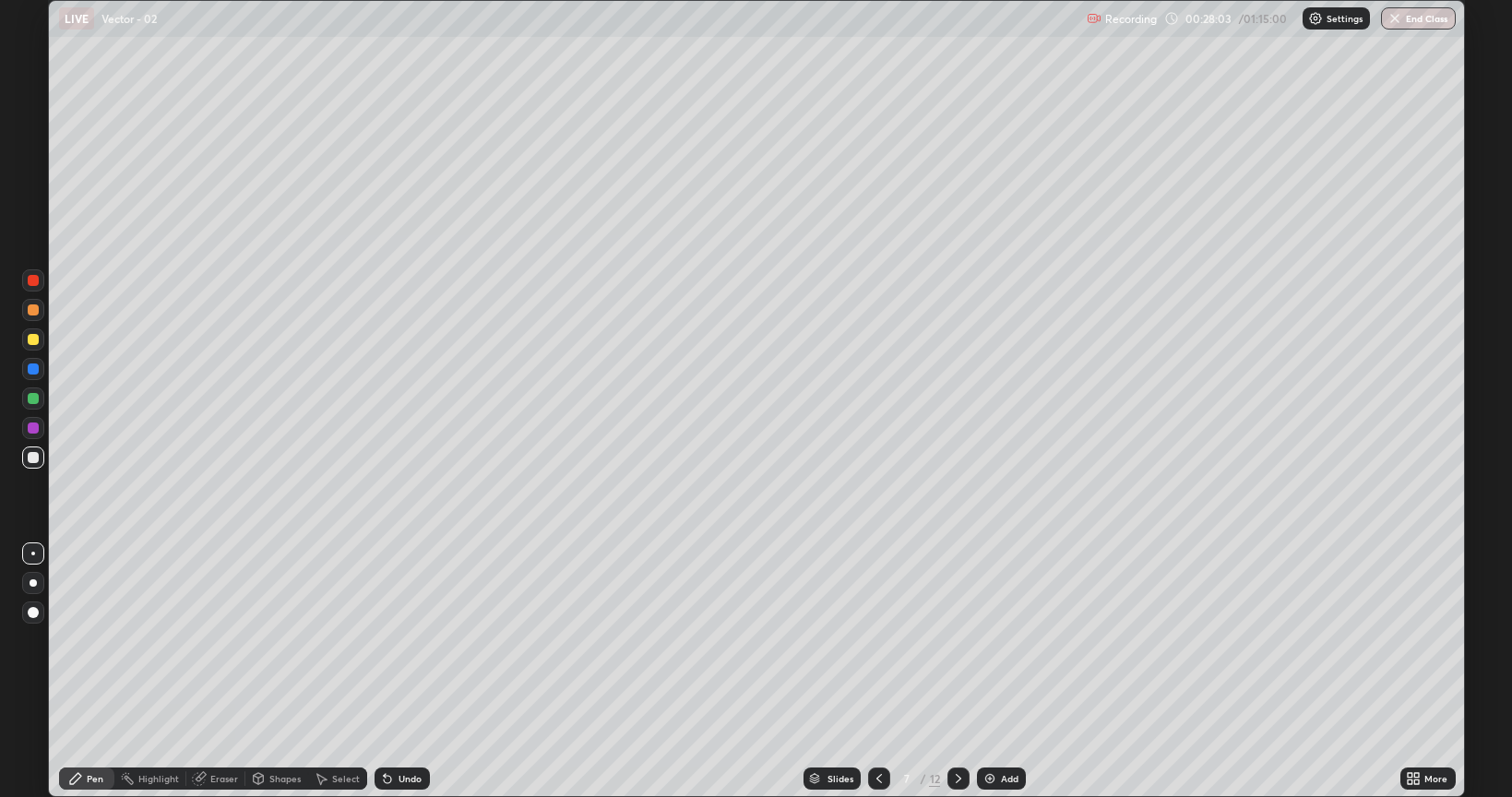
click at [218, 641] on div "Eraser" at bounding box center [215, 779] width 59 height 22
click at [97, 641] on div "Pen" at bounding box center [86, 779] width 55 height 22
click at [964, 641] on icon at bounding box center [958, 779] width 15 height 15
click at [409, 641] on div "Undo" at bounding box center [411, 780] width 23 height 10
click at [408, 641] on div "Undo" at bounding box center [411, 780] width 23 height 10
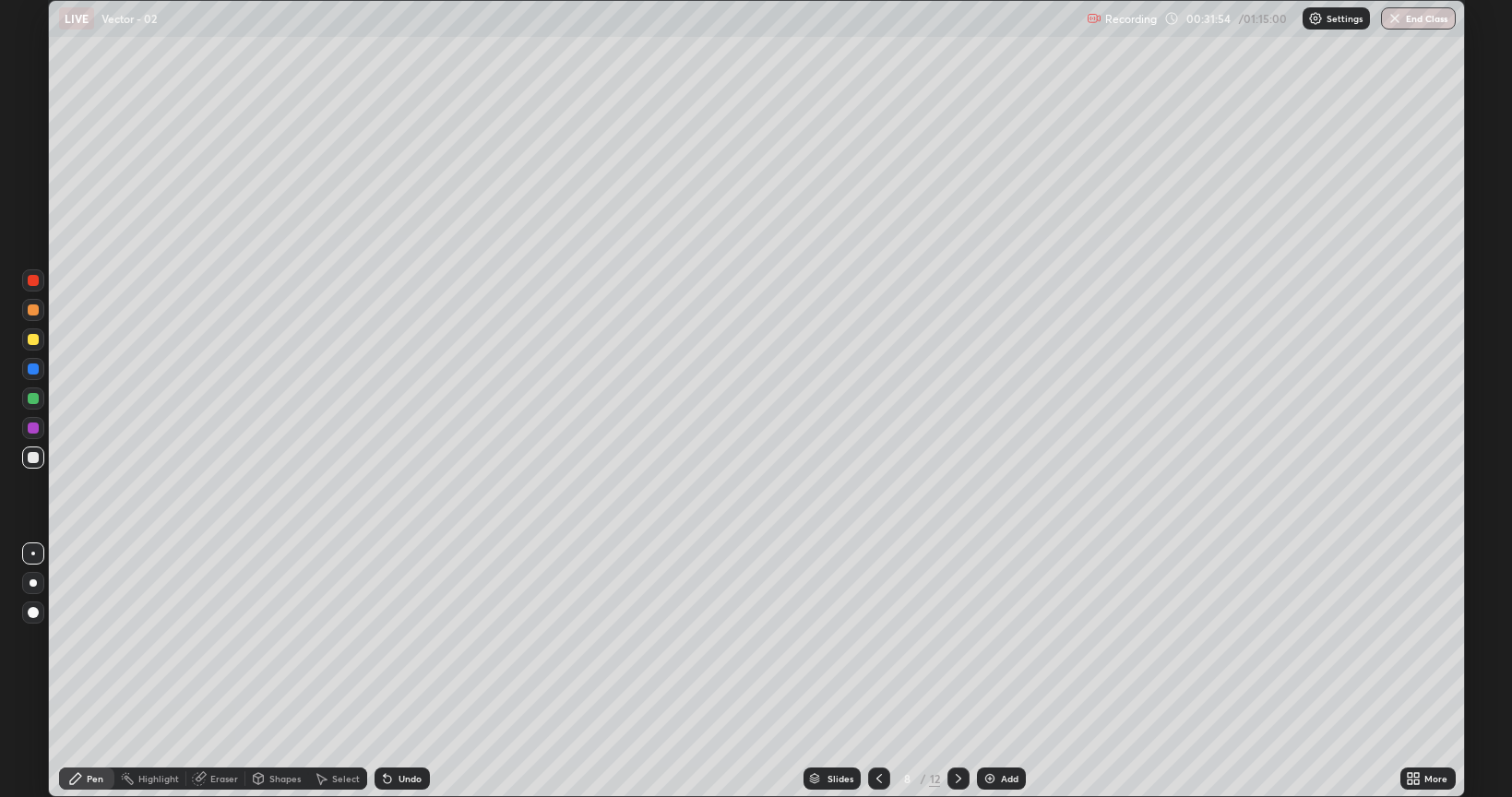
click at [399, 641] on div "Undo" at bounding box center [411, 780] width 23 height 10
click at [34, 340] on div at bounding box center [33, 339] width 11 height 11
click at [33, 454] on div at bounding box center [33, 457] width 11 height 11
click at [956, 641] on icon at bounding box center [958, 779] width 15 height 15
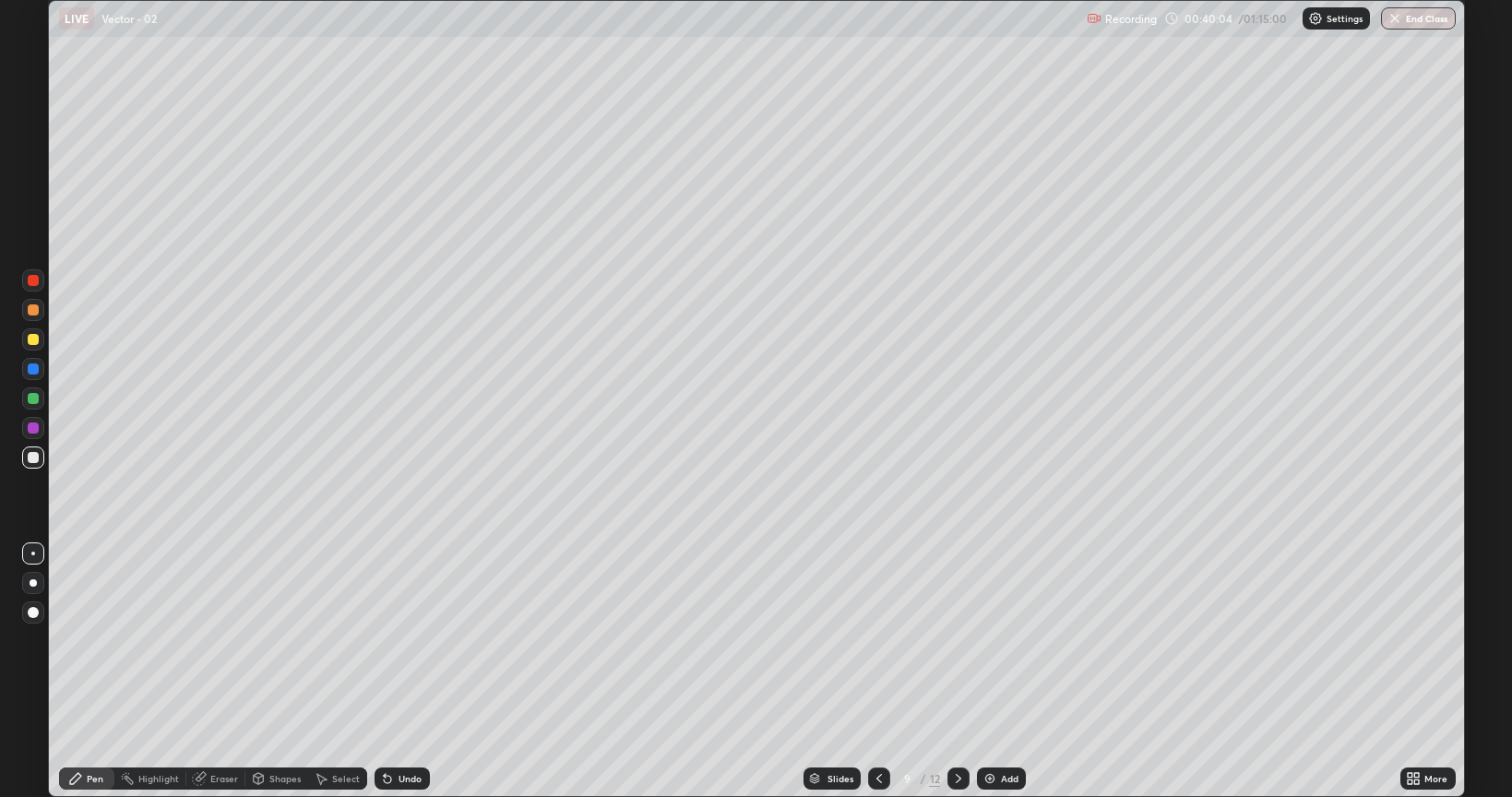
click at [264, 641] on icon at bounding box center [258, 779] width 15 height 15
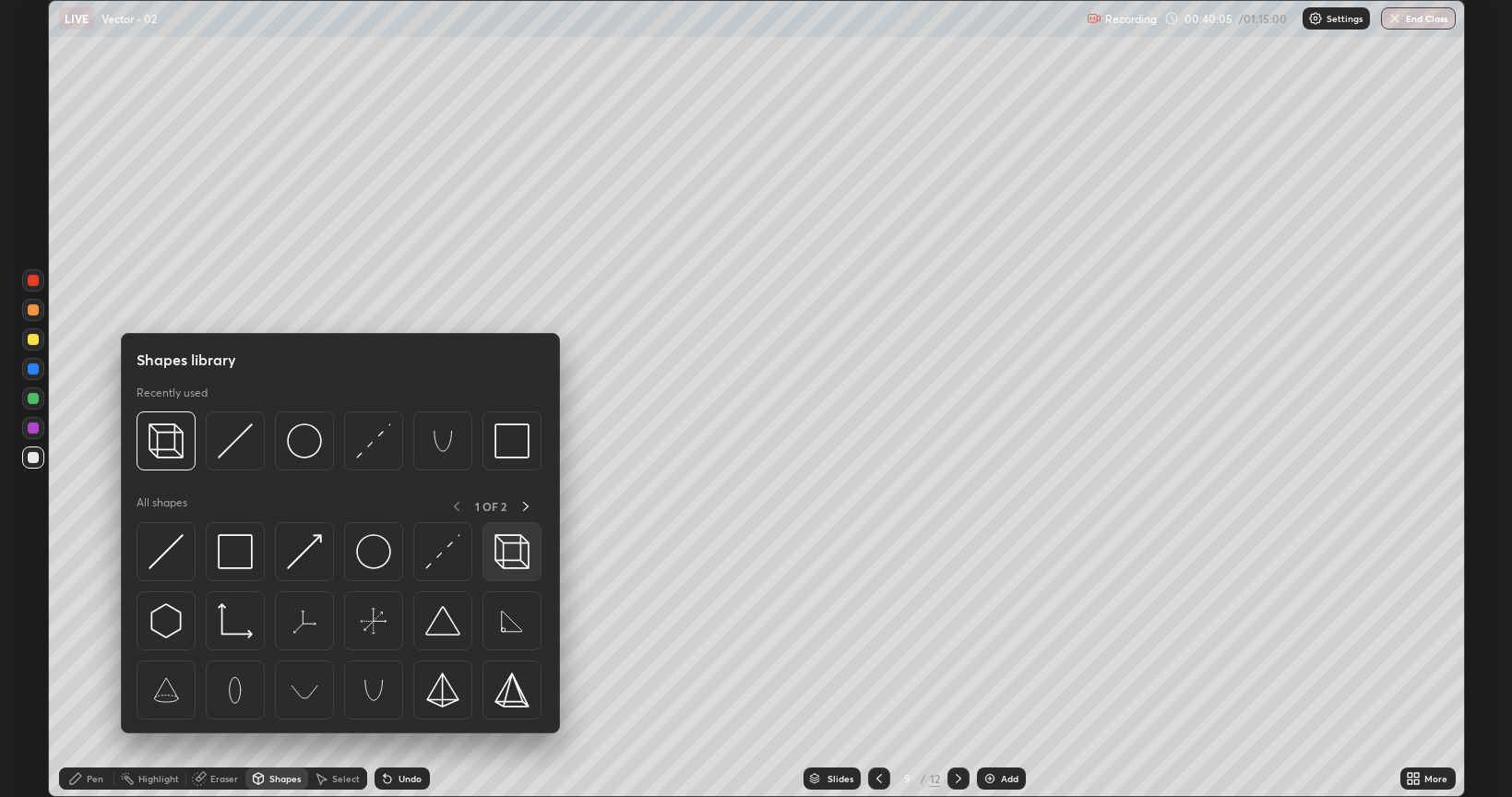
click at [509, 557] on img at bounding box center [512, 551] width 35 height 35
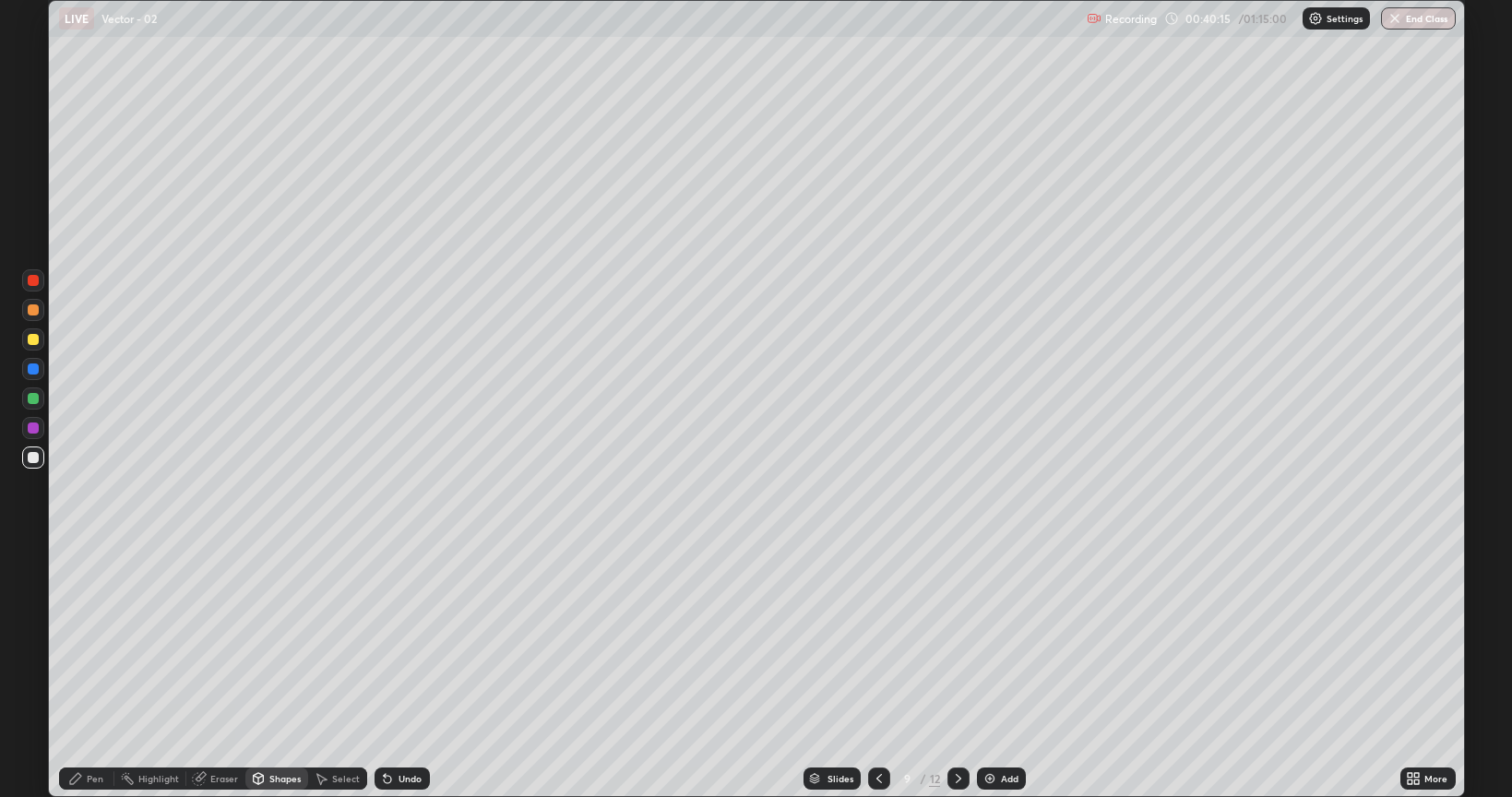
click at [87, 641] on div "Pen" at bounding box center [94, 780] width 16 height 10
click at [399, 641] on div "Undo" at bounding box center [411, 780] width 23 height 10
click at [338, 641] on div "Select" at bounding box center [345, 780] width 28 height 10
click at [322, 641] on icon at bounding box center [321, 780] width 10 height 11
click at [328, 641] on div "Select" at bounding box center [338, 779] width 59 height 22
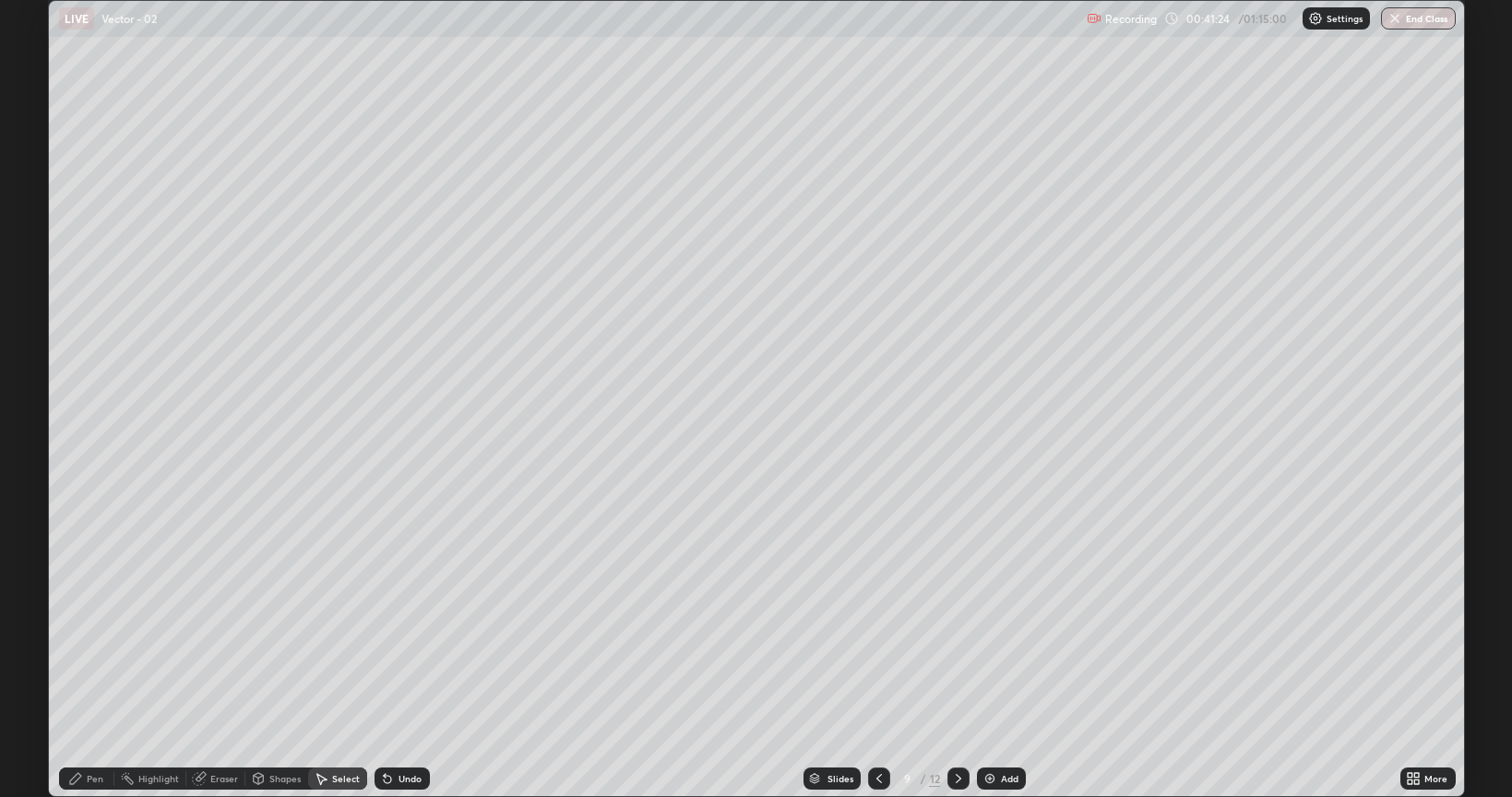
click at [270, 641] on div "Shapes" at bounding box center [277, 779] width 63 height 22
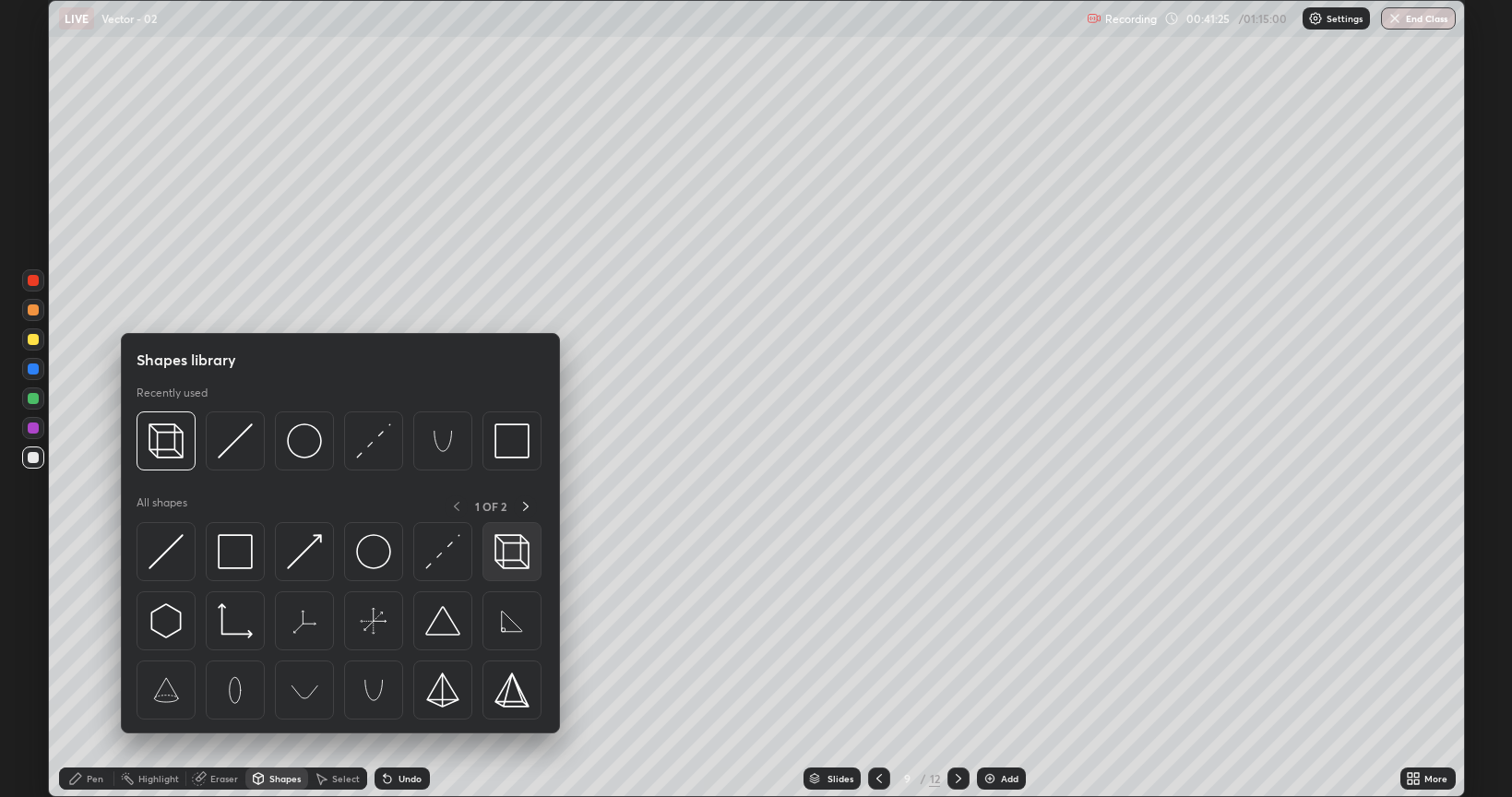
click at [509, 561] on img at bounding box center [512, 551] width 35 height 35
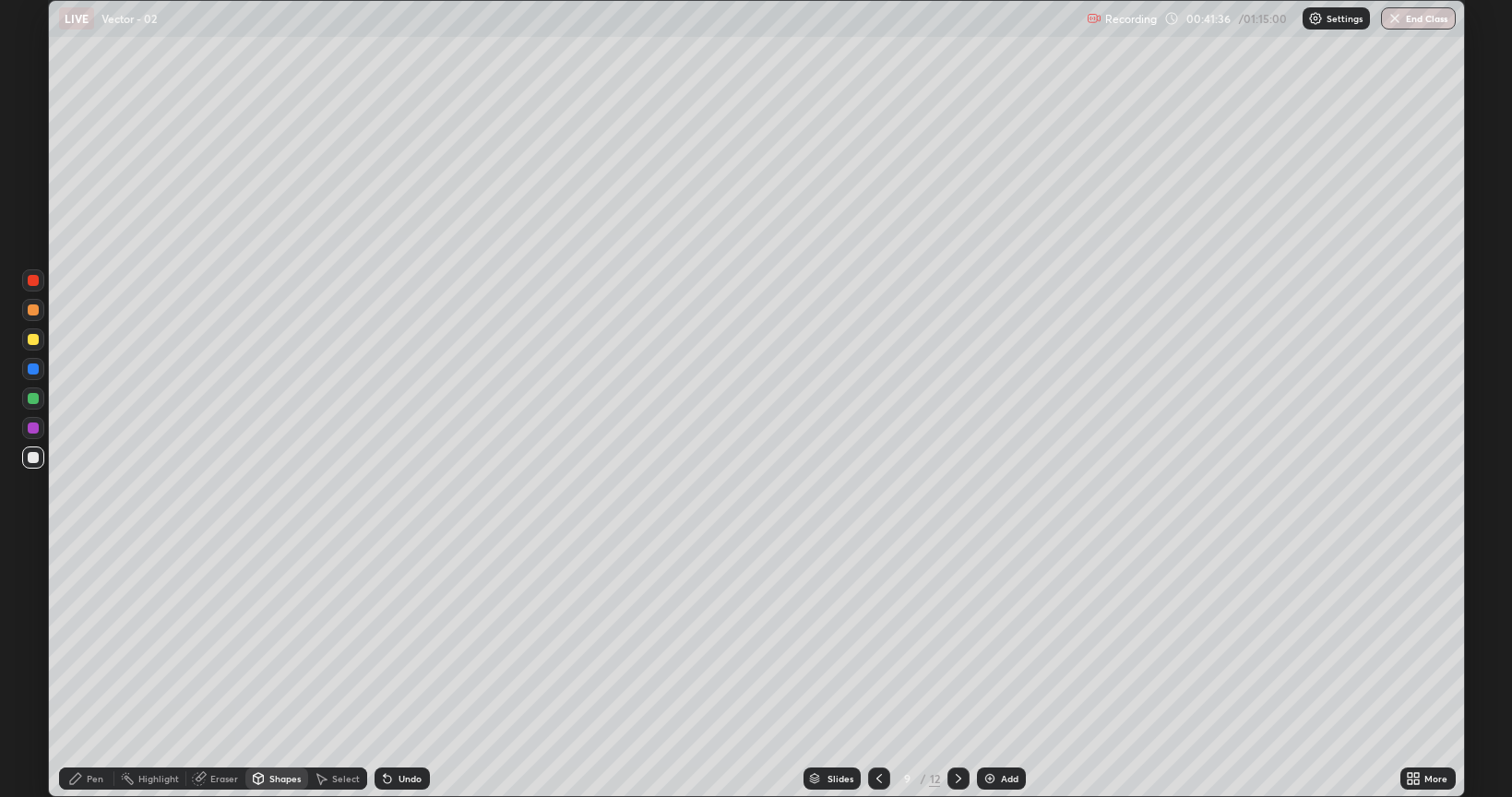
click at [79, 641] on icon at bounding box center [75, 779] width 15 height 15
click at [874, 641] on icon at bounding box center [878, 779] width 15 height 15
click at [878, 641] on icon at bounding box center [879, 780] width 6 height 10
click at [879, 641] on icon at bounding box center [878, 779] width 15 height 15
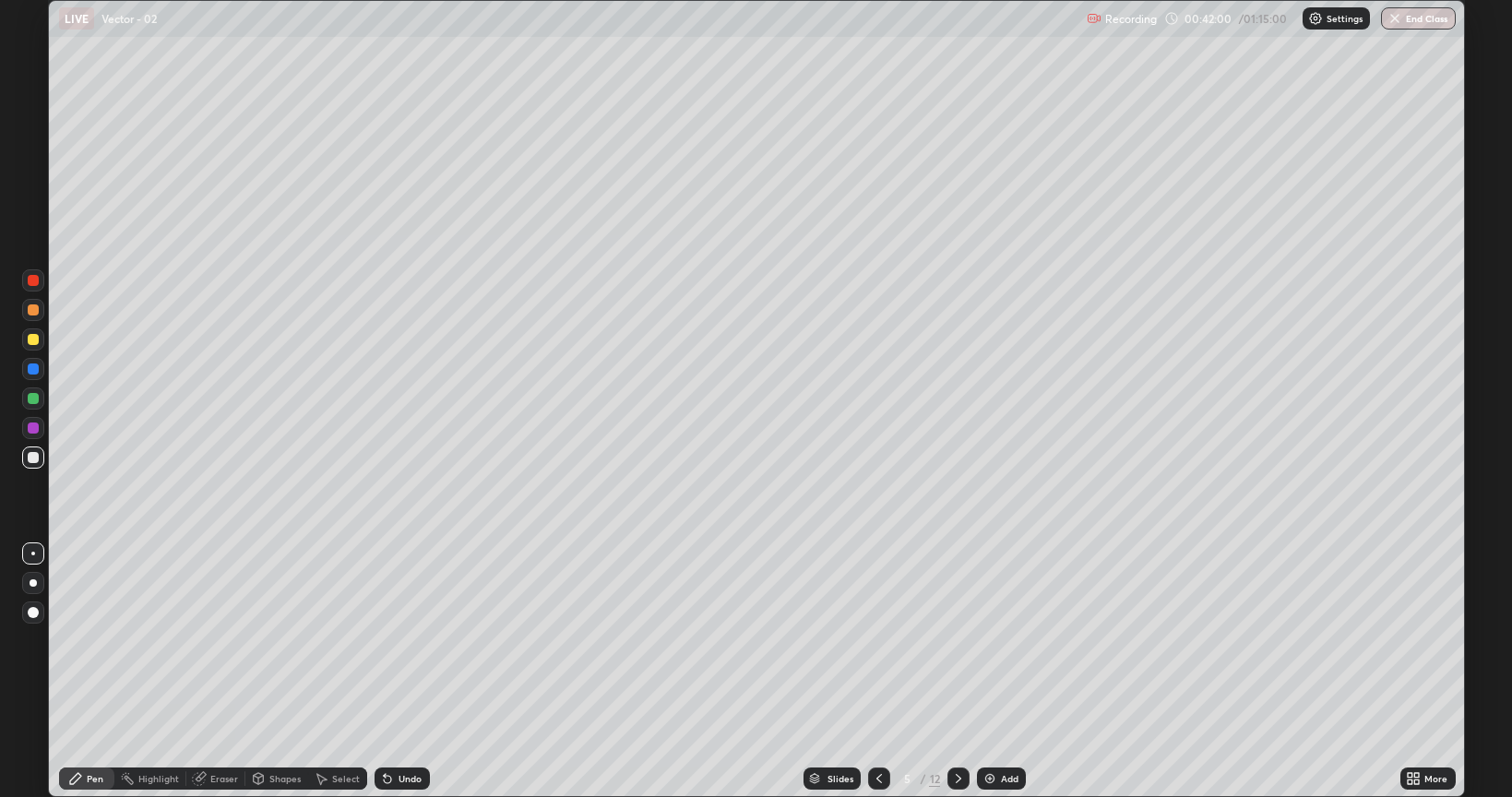
click at [877, 641] on icon at bounding box center [878, 779] width 15 height 15
click at [886, 641] on div at bounding box center [879, 779] width 22 height 22
click at [880, 641] on icon at bounding box center [878, 779] width 15 height 15
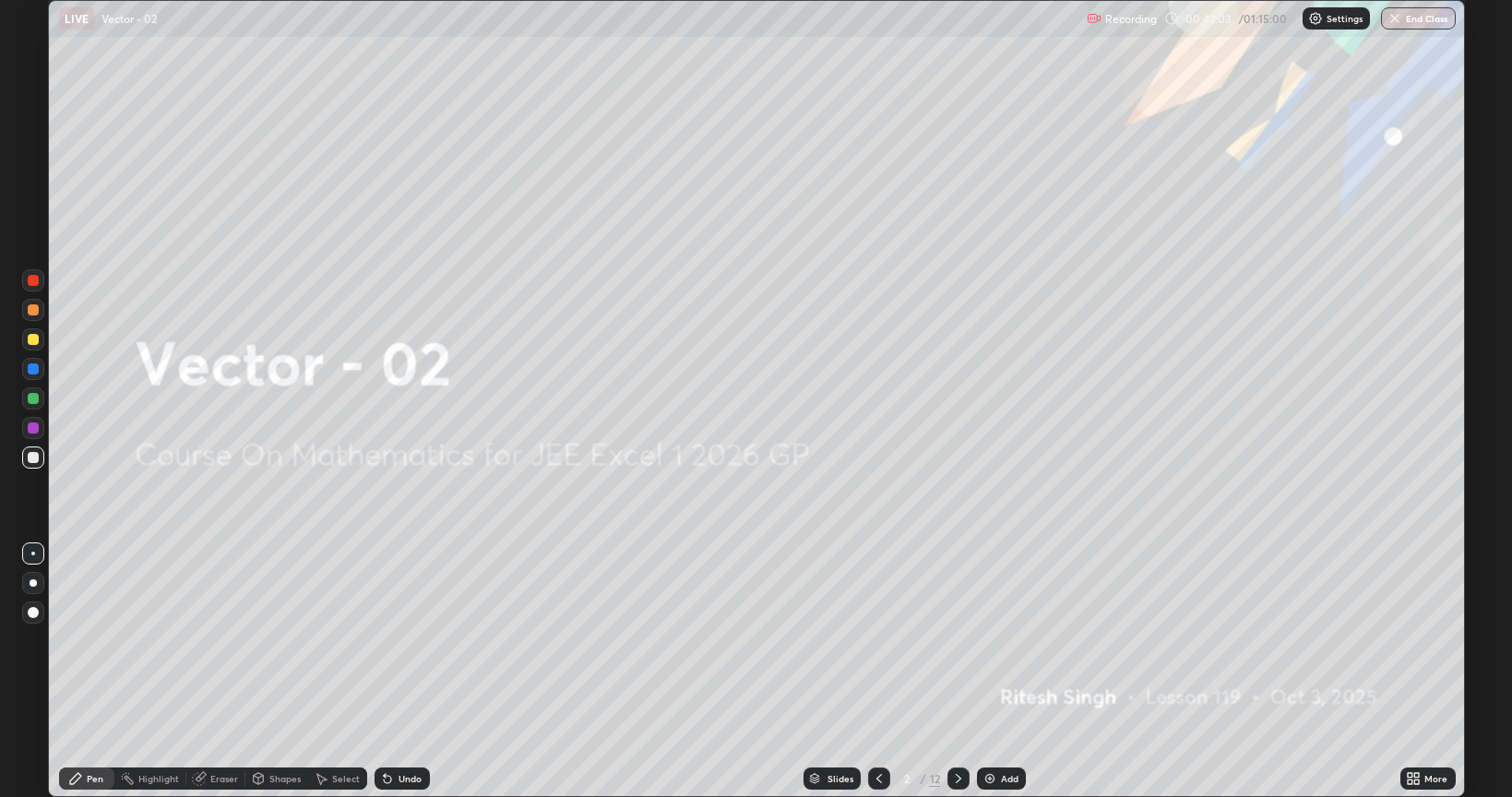
click at [956, 641] on icon at bounding box center [958, 779] width 15 height 15
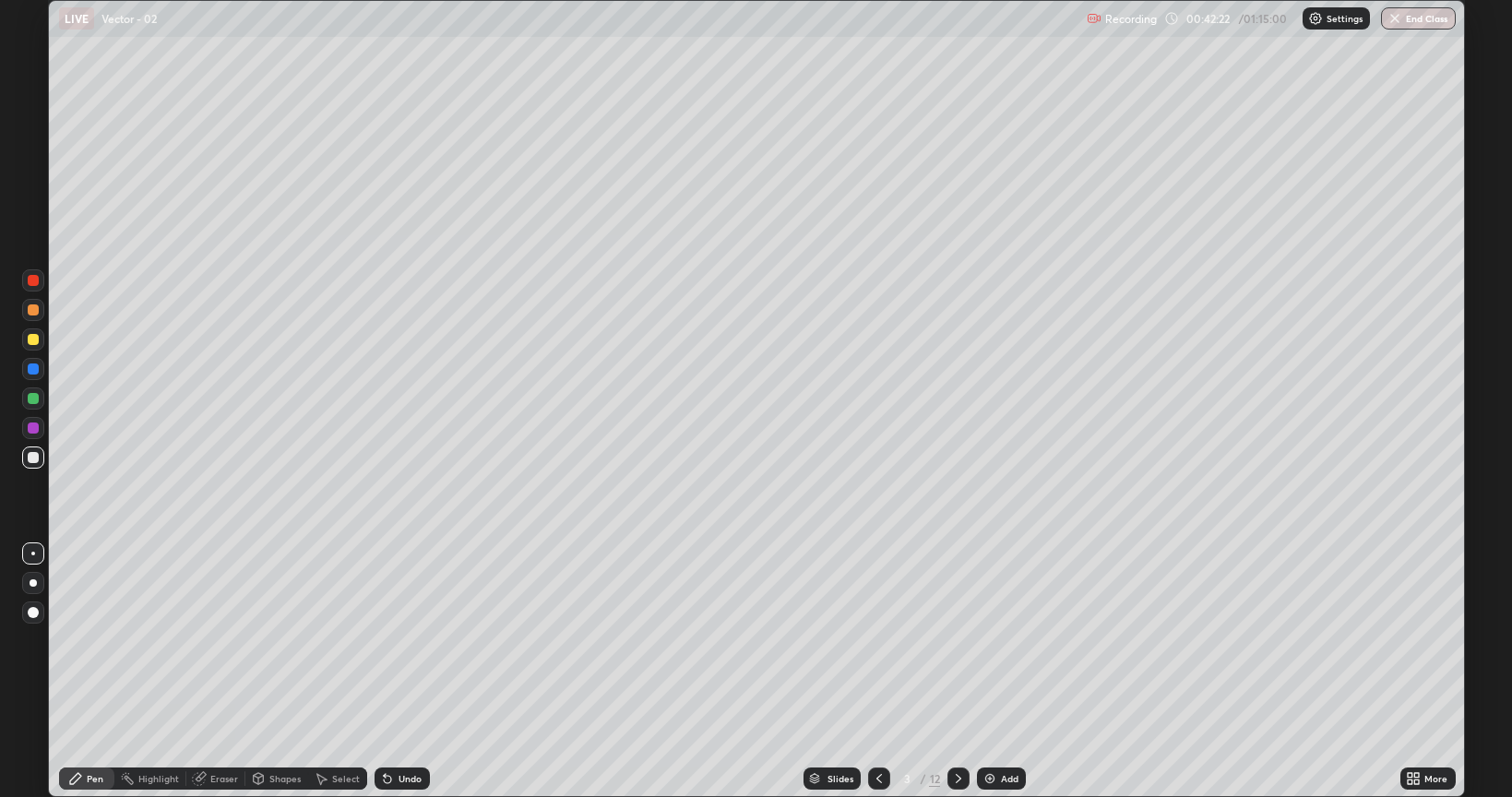
click at [966, 641] on div at bounding box center [958, 779] width 22 height 22
click at [960, 641] on icon at bounding box center [958, 779] width 15 height 15
click at [957, 641] on icon at bounding box center [958, 779] width 15 height 15
click at [965, 641] on div at bounding box center [958, 779] width 22 height 22
click at [955, 641] on icon at bounding box center [958, 779] width 15 height 15
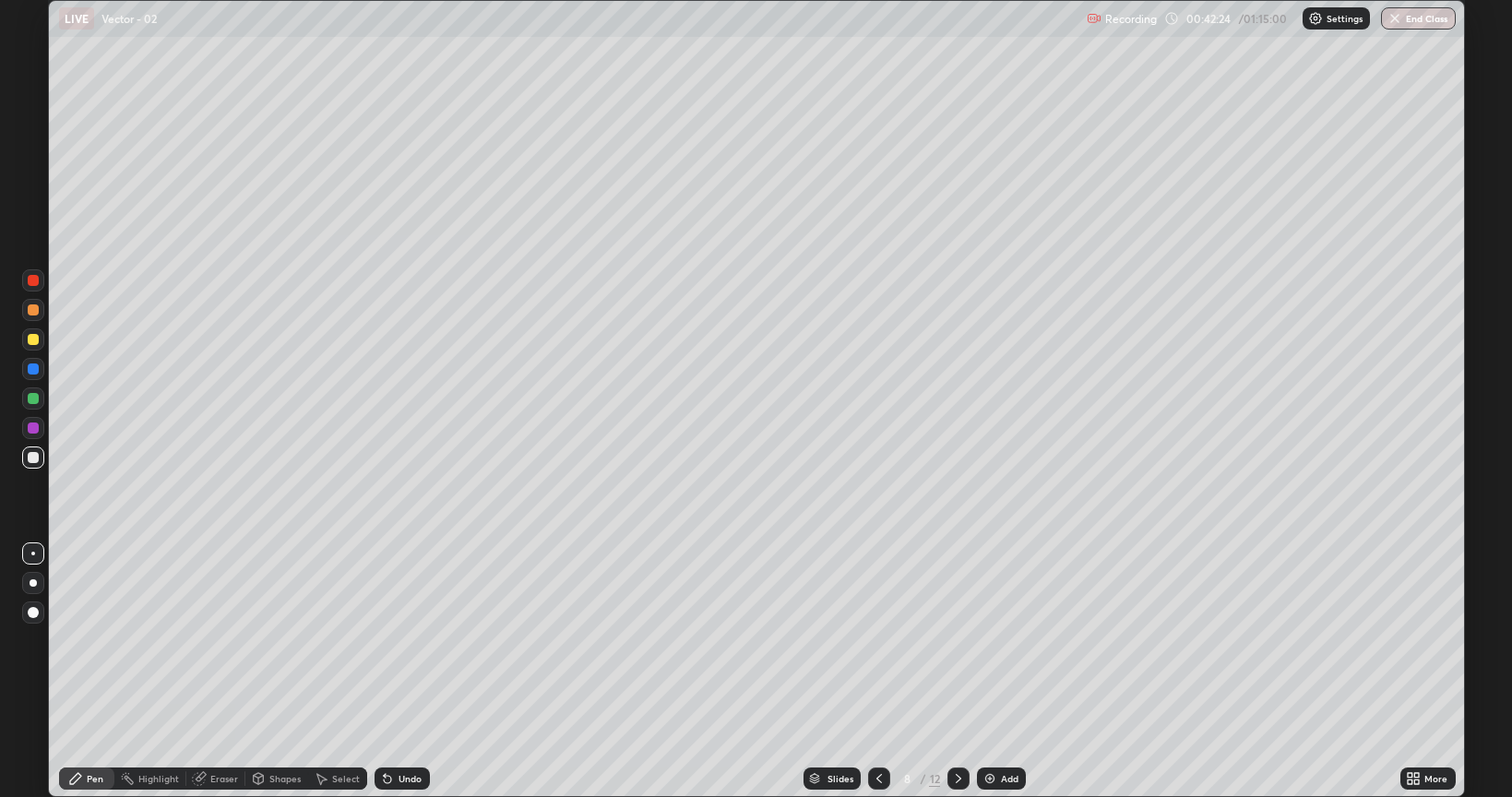
click at [957, 641] on icon at bounding box center [959, 780] width 6 height 10
click at [955, 641] on icon at bounding box center [958, 779] width 15 height 15
click at [886, 641] on div at bounding box center [879, 779] width 22 height 22
click at [214, 641] on div "Eraser" at bounding box center [224, 780] width 28 height 10
click at [75, 641] on div "Pen" at bounding box center [86, 779] width 55 height 22
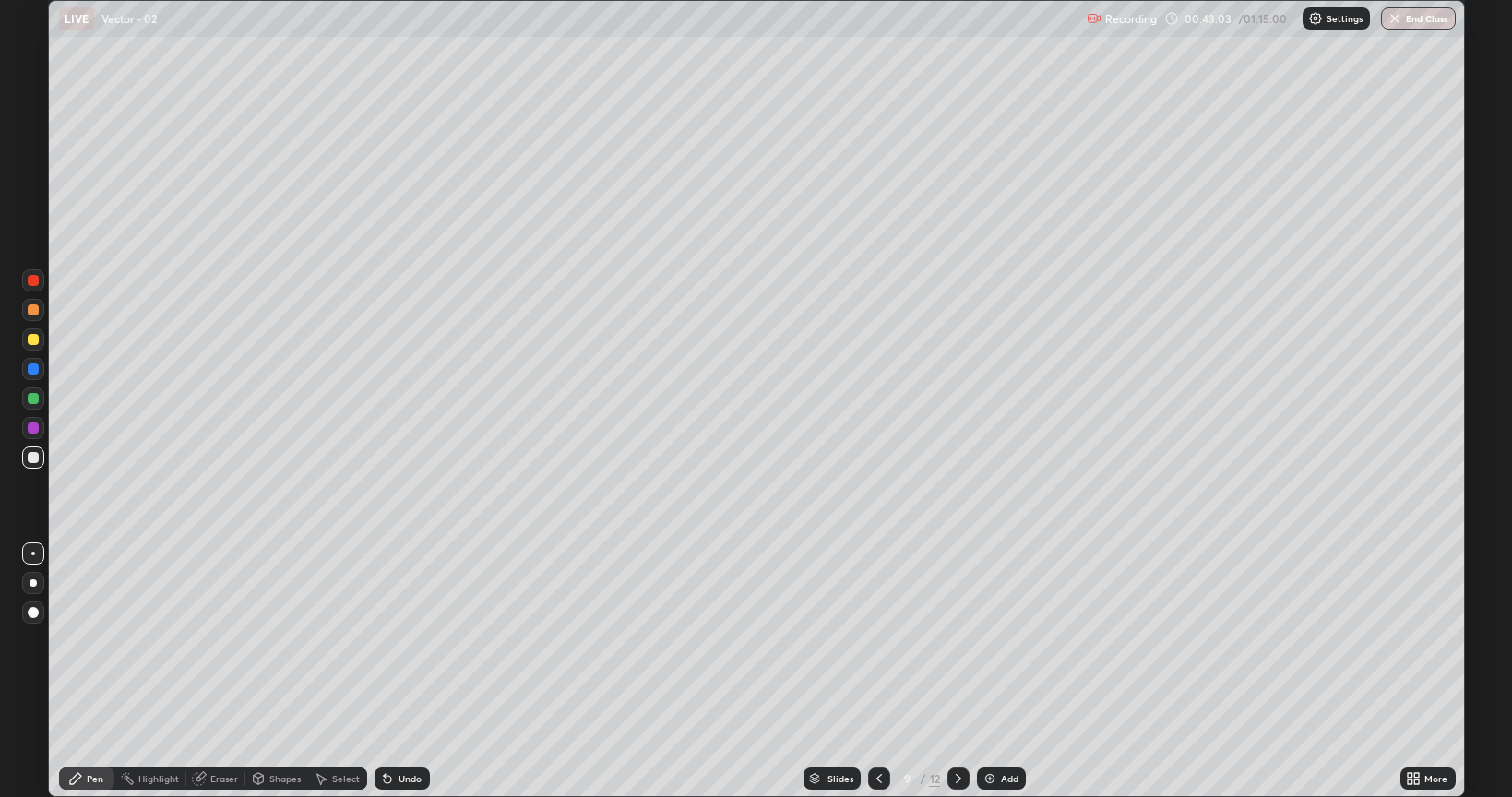
click at [405, 641] on div "Undo" at bounding box center [411, 780] width 23 height 10
click at [399, 641] on div "Undo" at bounding box center [411, 780] width 23 height 10
click at [383, 641] on icon at bounding box center [384, 776] width 2 height 2
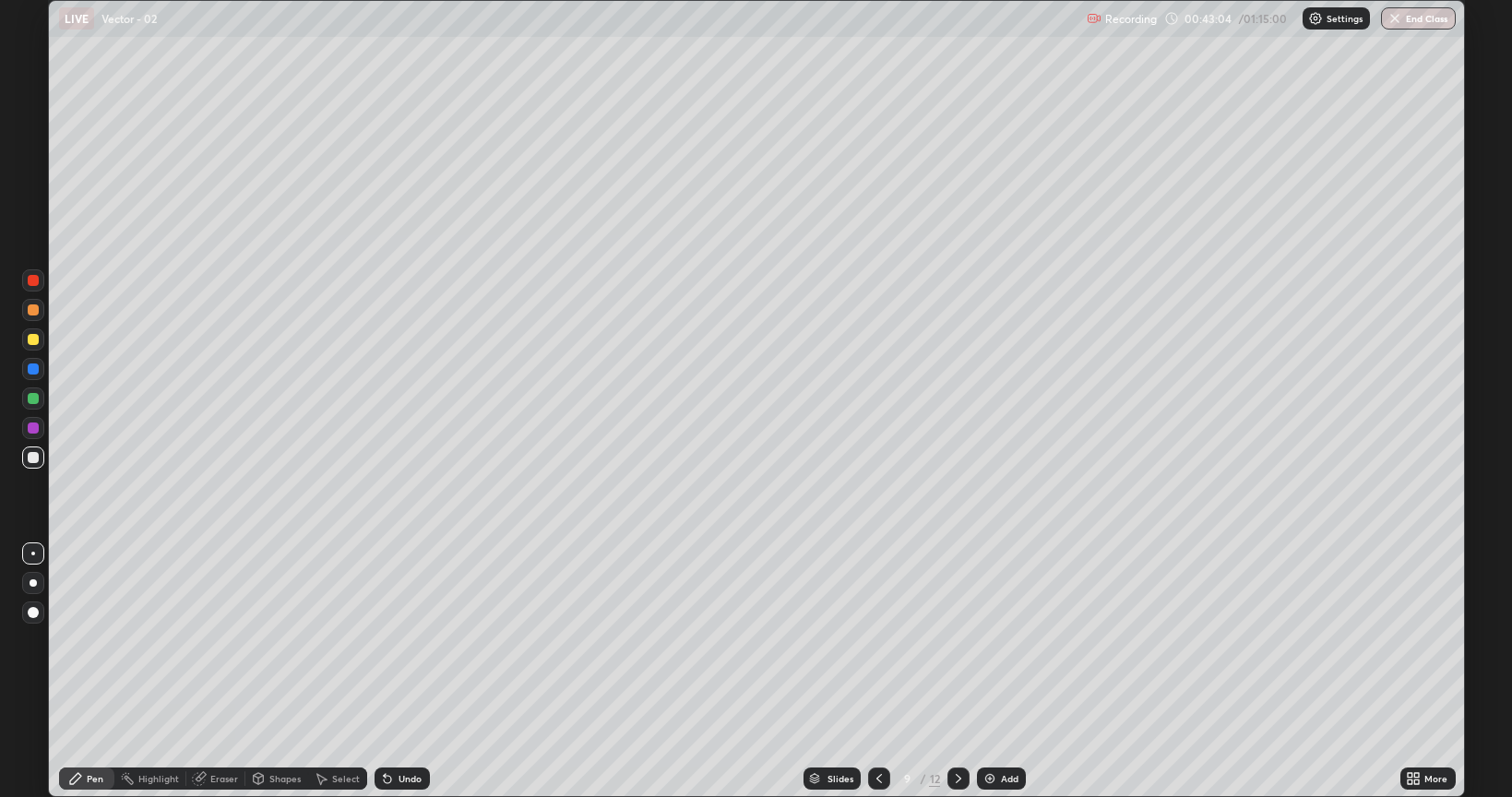
click at [383, 641] on icon at bounding box center [387, 780] width 8 height 8
click at [377, 641] on div "Undo" at bounding box center [402, 779] width 55 height 22
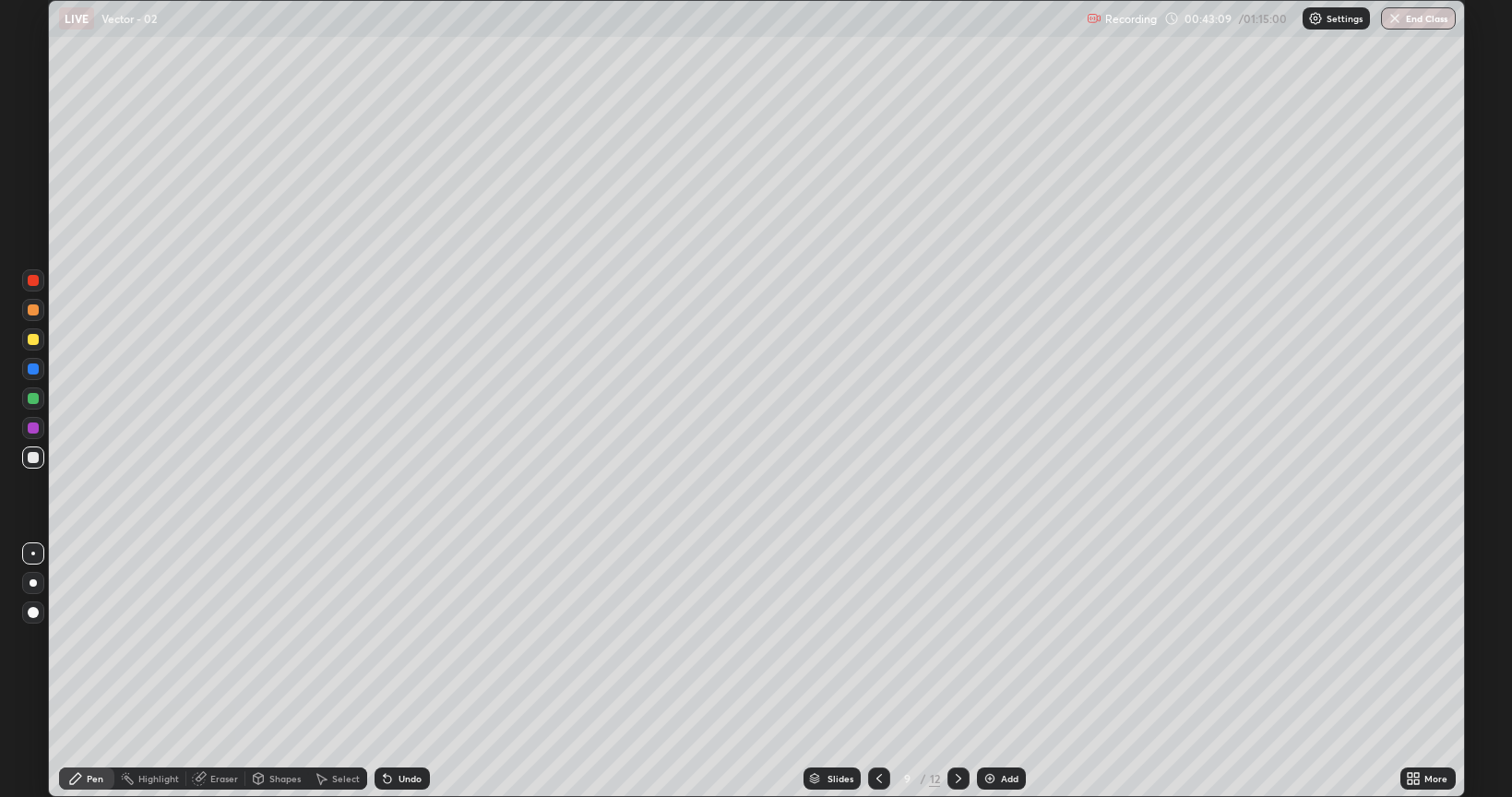
click at [217, 641] on div "Eraser" at bounding box center [215, 779] width 59 height 22
click at [408, 641] on div "Undo" at bounding box center [411, 780] width 23 height 10
click at [409, 641] on div "Undo" at bounding box center [402, 779] width 55 height 22
click at [403, 641] on div "Undo" at bounding box center [402, 779] width 55 height 22
click at [401, 641] on div "Undo" at bounding box center [402, 779] width 55 height 22
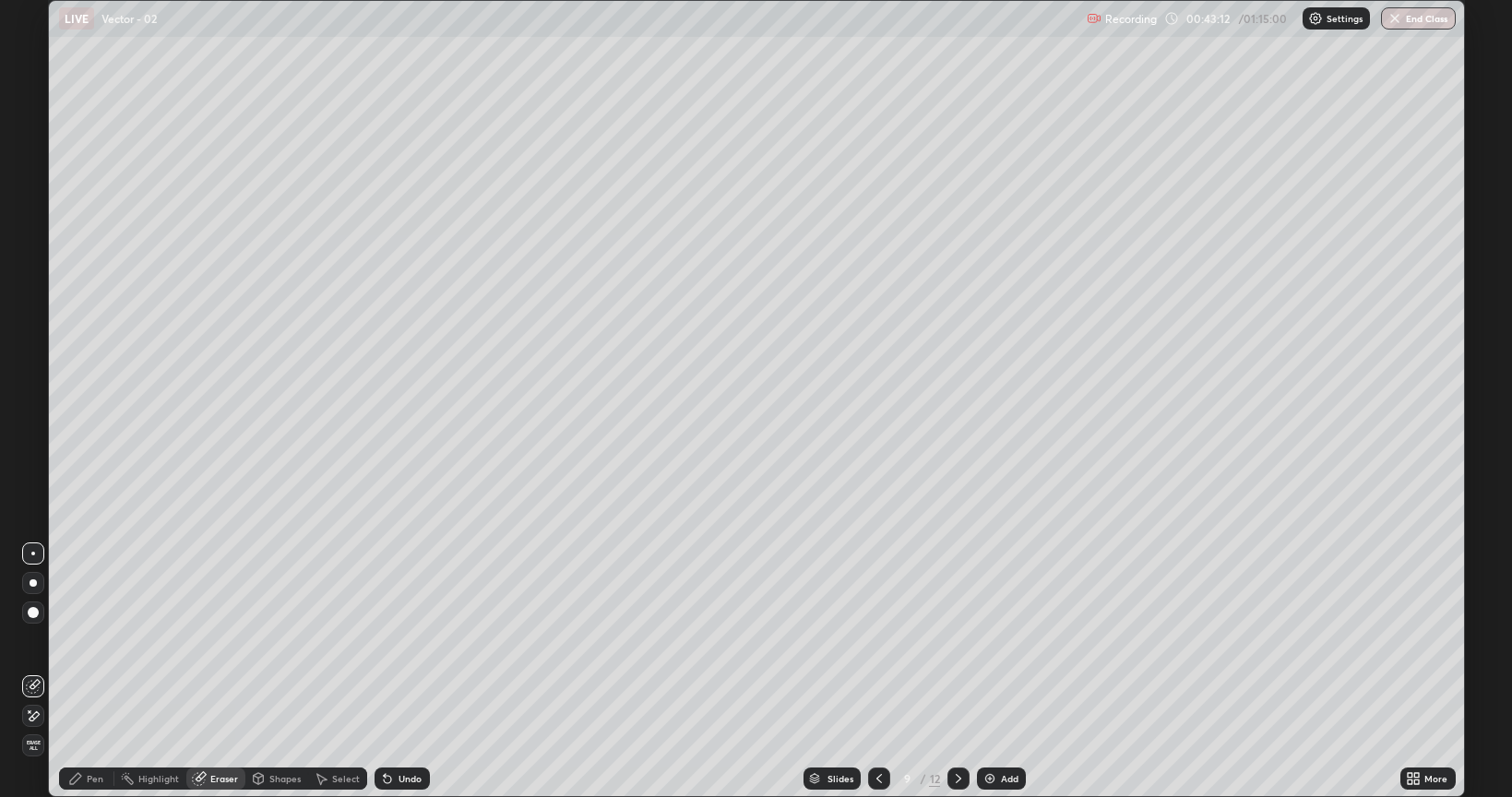
click at [401, 641] on div "Undo" at bounding box center [411, 780] width 23 height 10
click at [403, 641] on div "Undo" at bounding box center [411, 780] width 23 height 10
click at [404, 641] on div "Undo" at bounding box center [411, 780] width 23 height 10
click at [406, 641] on div "Undo" at bounding box center [411, 780] width 23 height 10
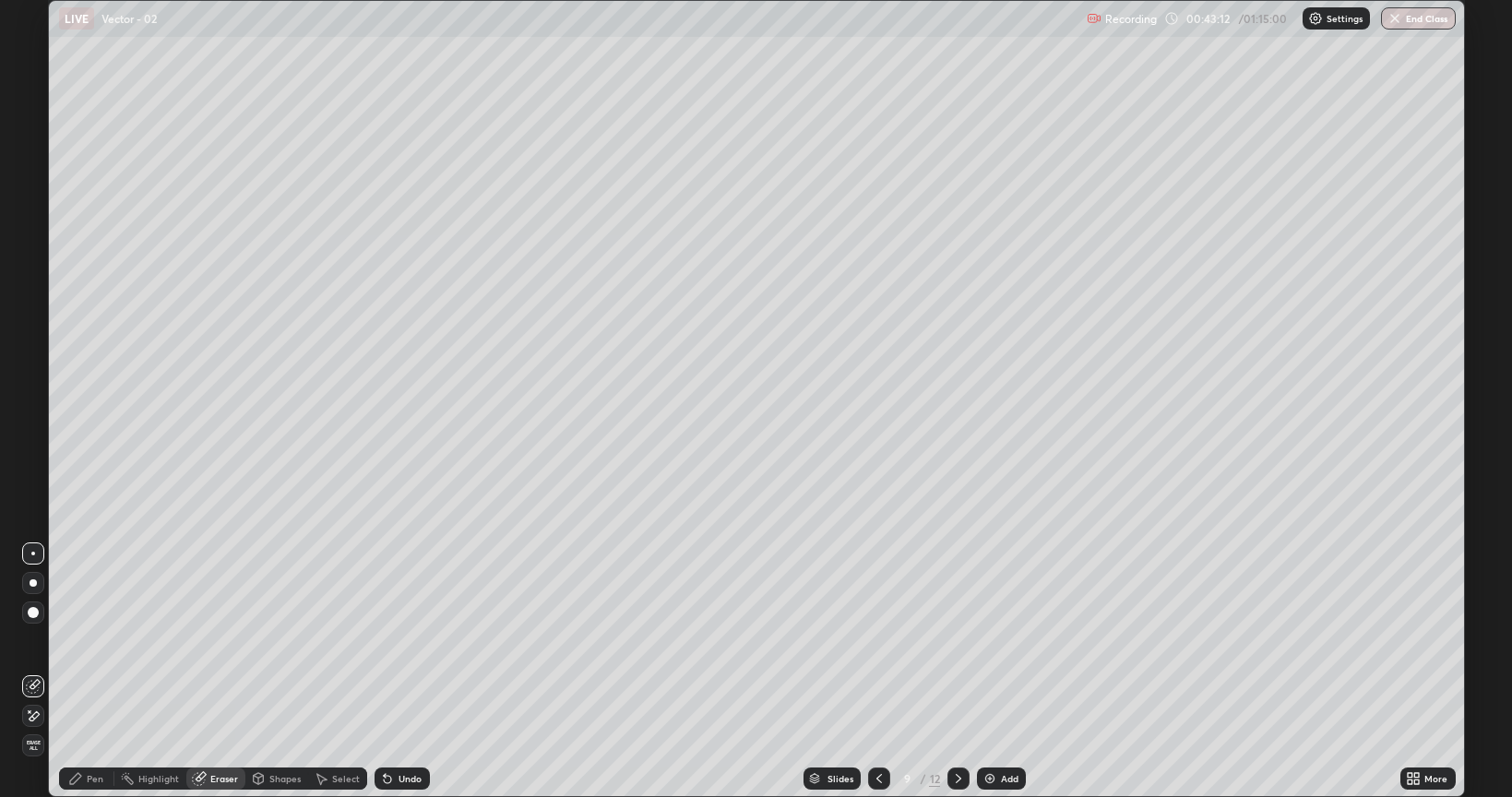
click at [408, 641] on div "Undo" at bounding box center [411, 780] width 23 height 10
click at [406, 641] on div "Undo" at bounding box center [411, 780] width 23 height 10
click at [404, 641] on div "Undo" at bounding box center [411, 780] width 23 height 10
click at [403, 641] on div "Undo" at bounding box center [411, 780] width 23 height 10
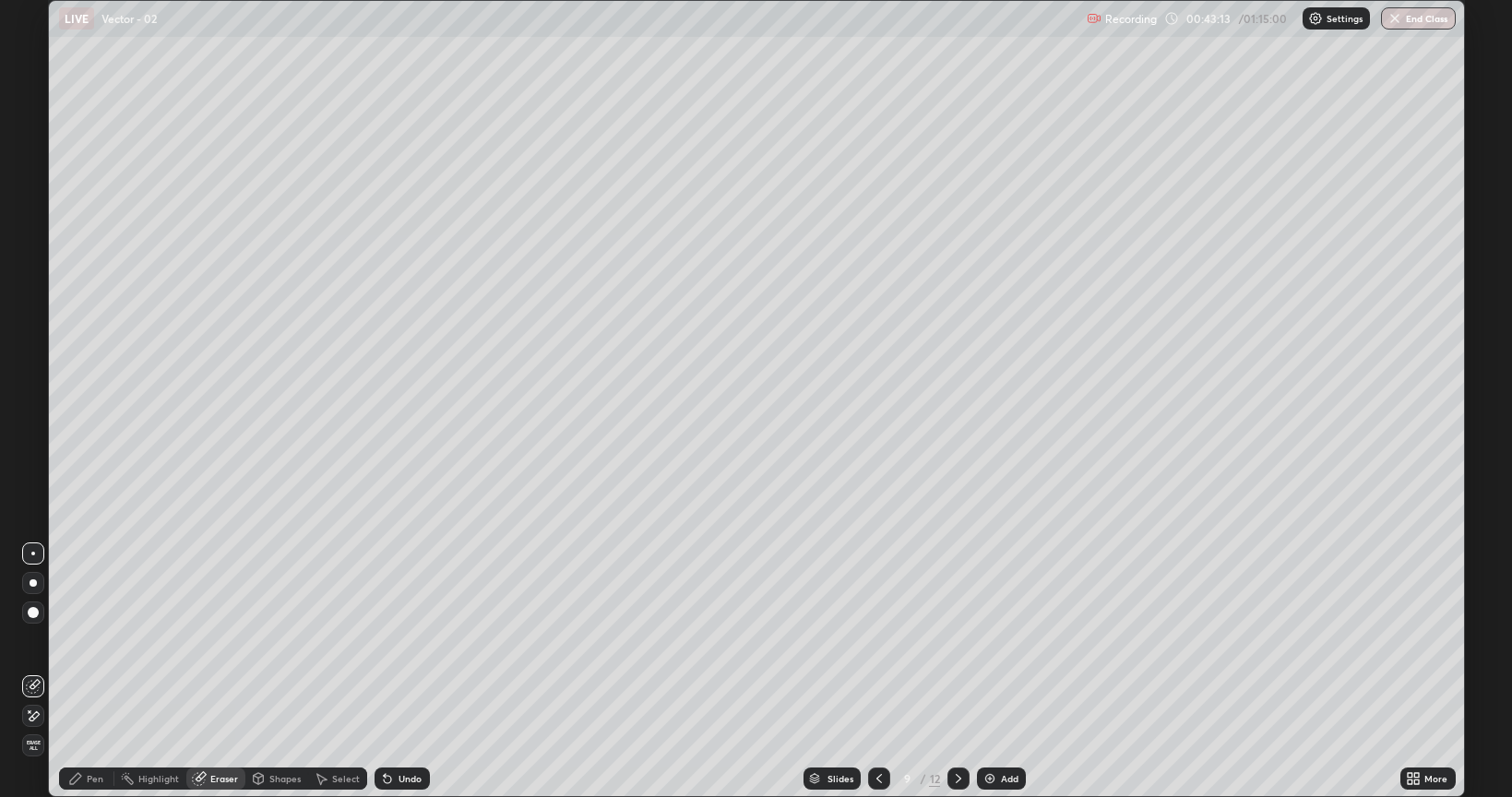
click at [403, 641] on div "Undo" at bounding box center [411, 780] width 23 height 10
click at [401, 641] on div "Undo" at bounding box center [411, 780] width 23 height 10
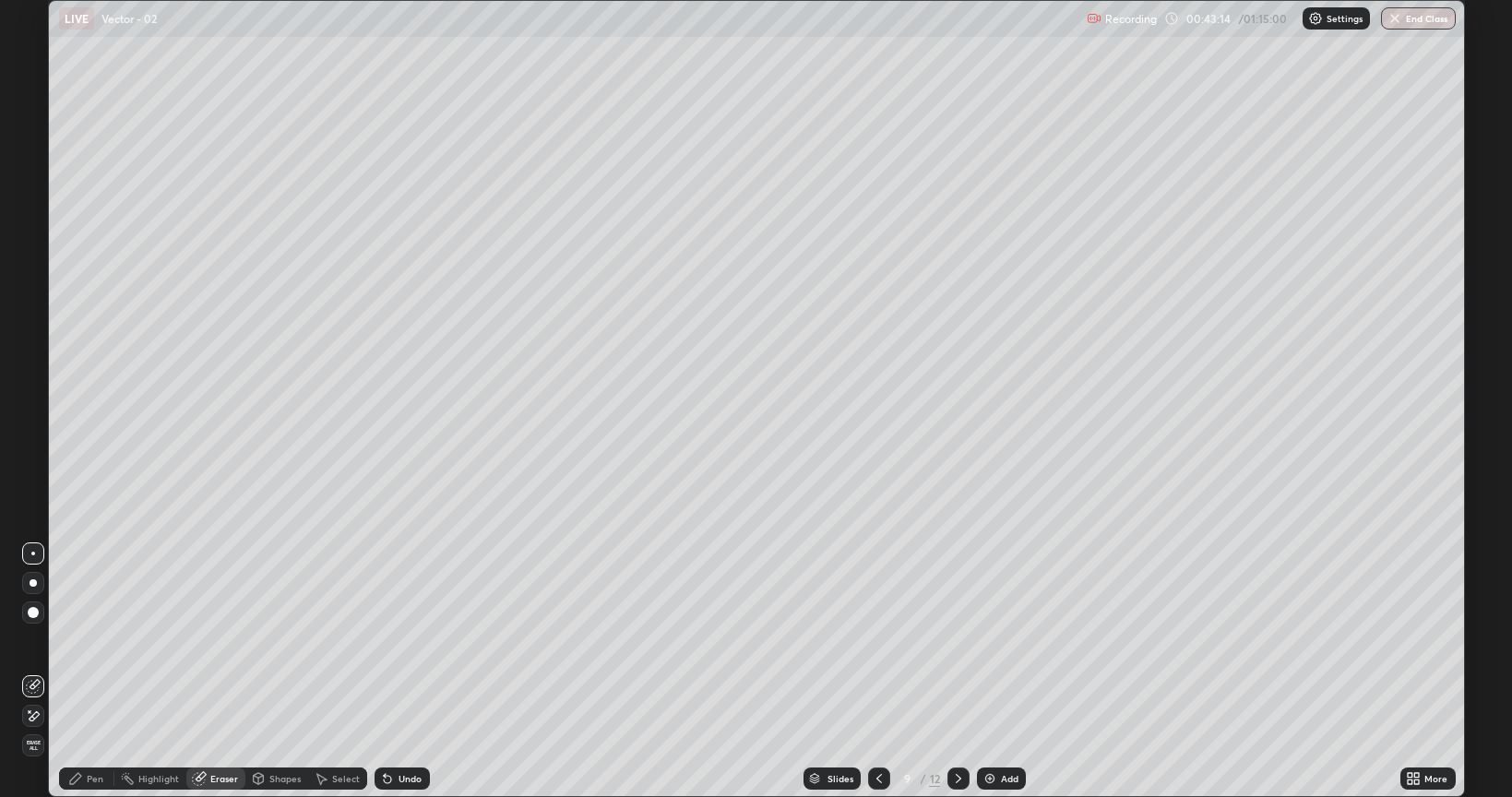
click at [401, 641] on div "Undo" at bounding box center [411, 780] width 23 height 10
click at [399, 641] on div "Undo" at bounding box center [411, 780] width 23 height 10
click at [397, 641] on div "Undo" at bounding box center [402, 779] width 55 height 22
click at [399, 641] on div "Undo" at bounding box center [411, 780] width 23 height 10
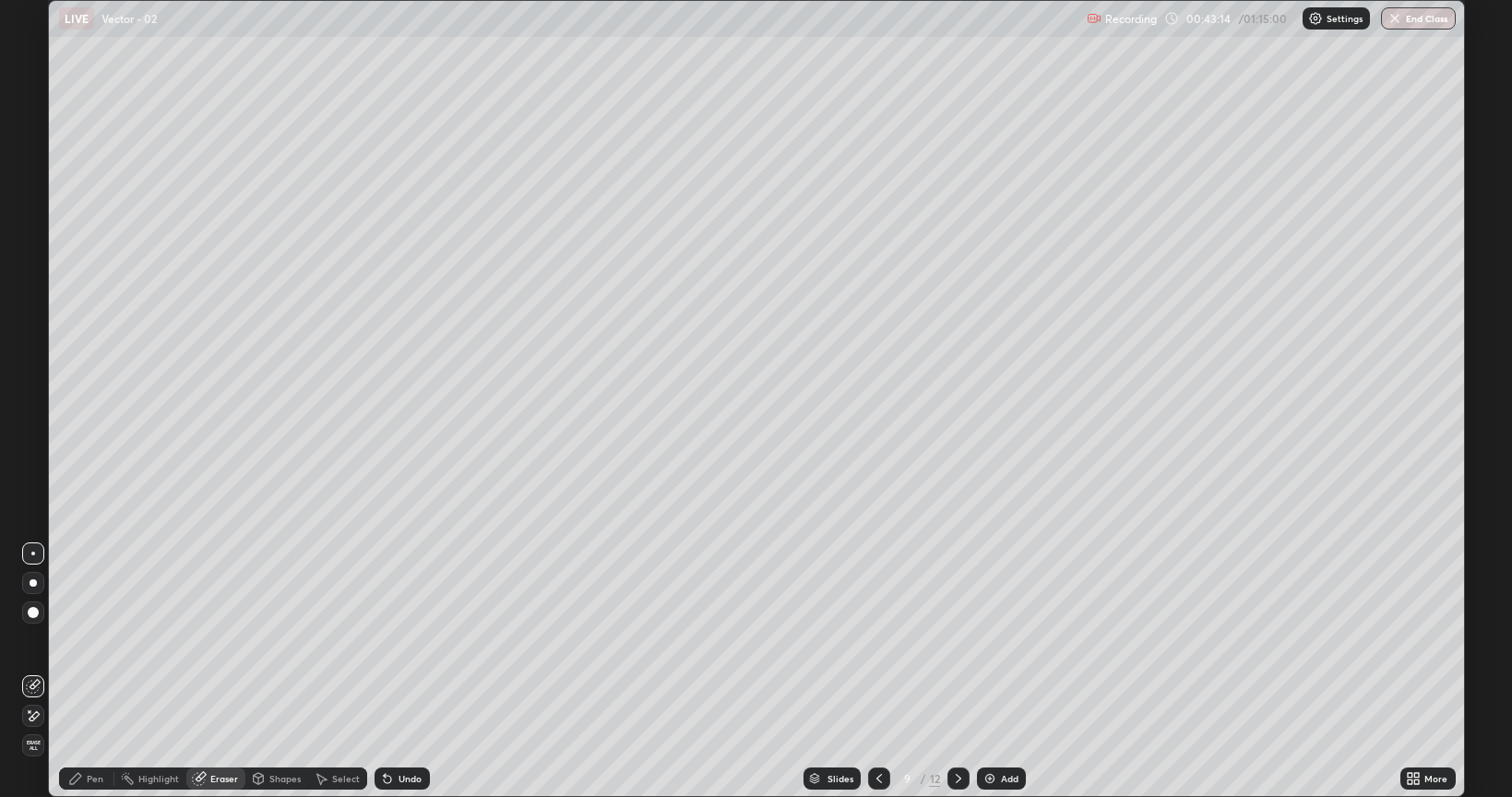
click at [399, 641] on div "Undo" at bounding box center [411, 780] width 23 height 10
click at [400, 641] on div "Undo" at bounding box center [411, 780] width 23 height 10
click at [397, 641] on div "Undo" at bounding box center [402, 779] width 55 height 22
click at [272, 641] on div "Shapes" at bounding box center [285, 780] width 31 height 10
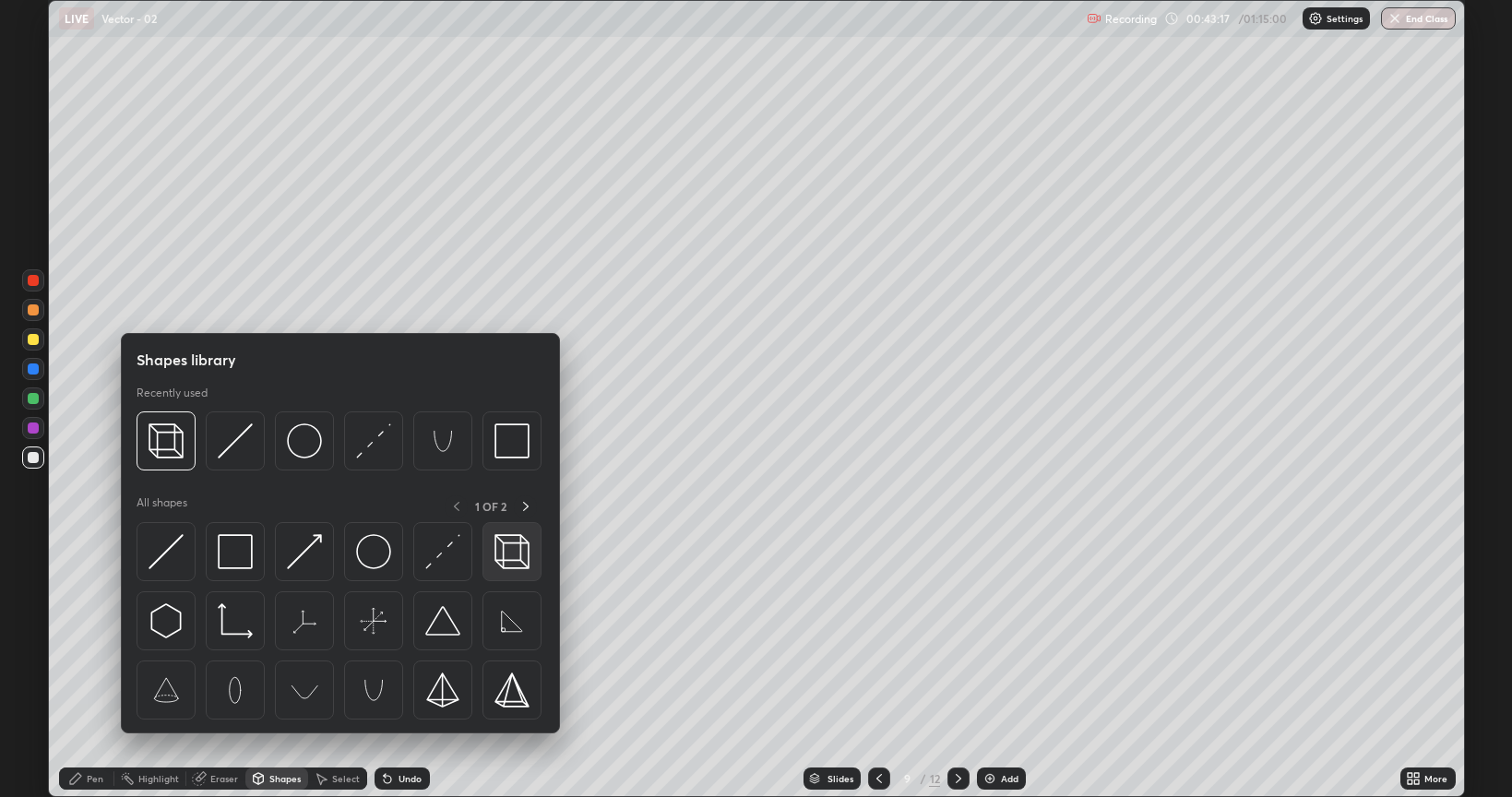
click at [513, 560] on img at bounding box center [512, 551] width 35 height 35
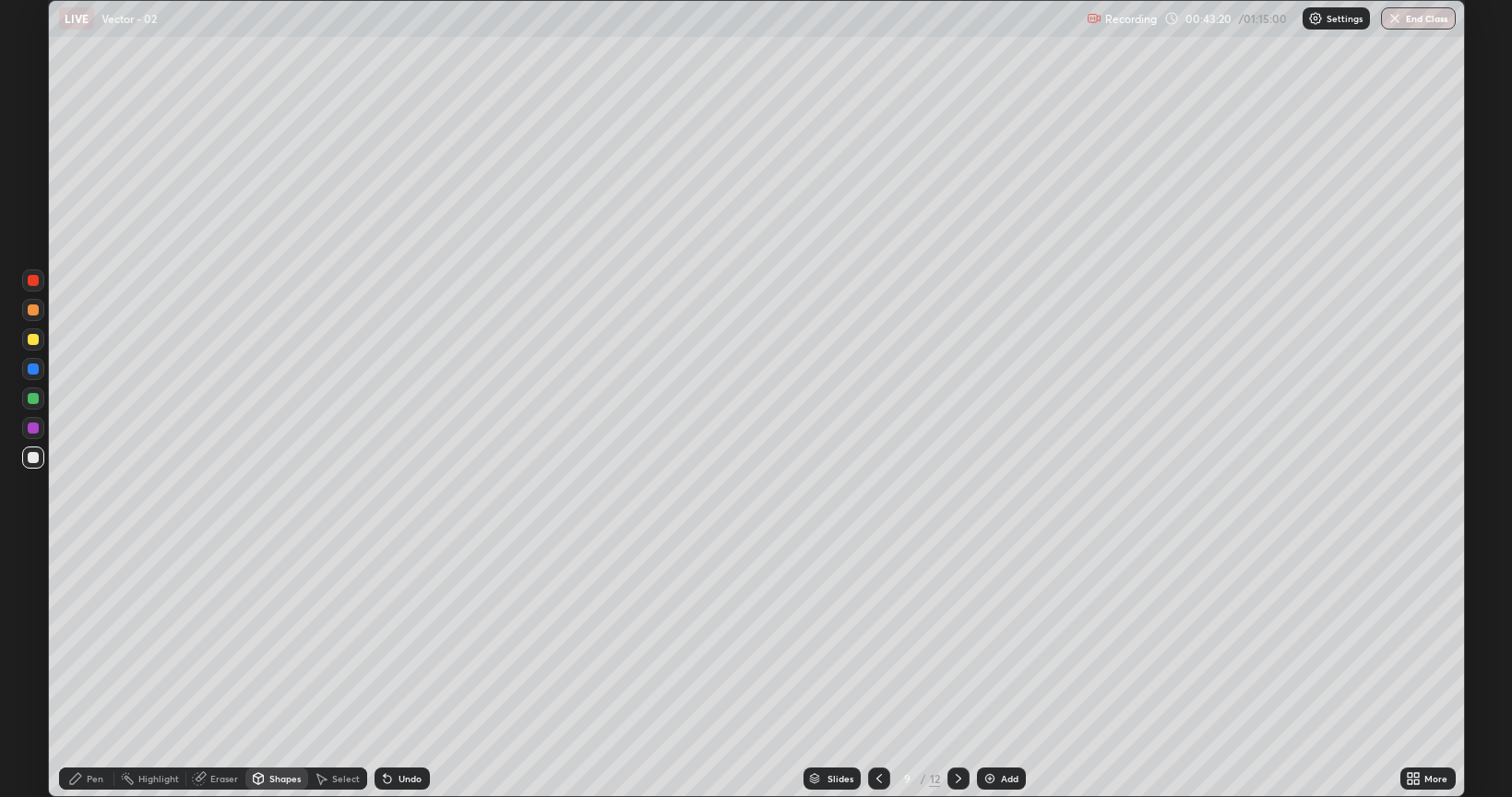
click at [88, 641] on div "Pen" at bounding box center [94, 780] width 16 height 10
click at [399, 641] on div "Undo" at bounding box center [411, 780] width 23 height 10
click at [957, 641] on icon at bounding box center [958, 779] width 15 height 15
click at [28, 457] on div at bounding box center [33, 457] width 11 height 11
click at [411, 641] on div "Undo" at bounding box center [402, 779] width 55 height 22
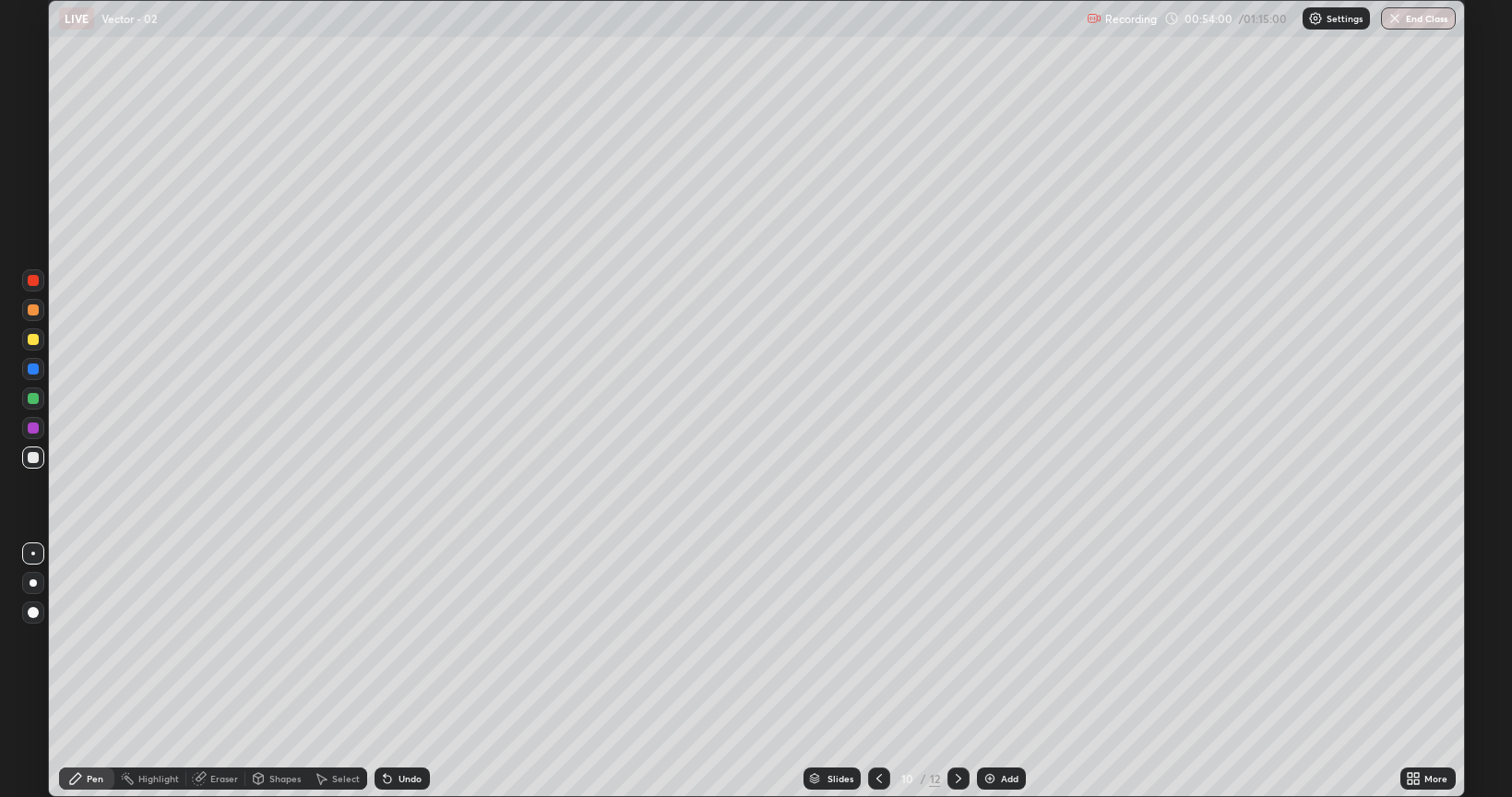
click at [948, 641] on div at bounding box center [958, 779] width 22 height 22
click at [410, 641] on div "Undo" at bounding box center [402, 779] width 55 height 22
click at [403, 641] on div "Undo" at bounding box center [402, 779] width 55 height 22
click at [408, 641] on div "Undo" at bounding box center [411, 780] width 23 height 10
click at [402, 641] on div "Undo" at bounding box center [402, 779] width 55 height 22
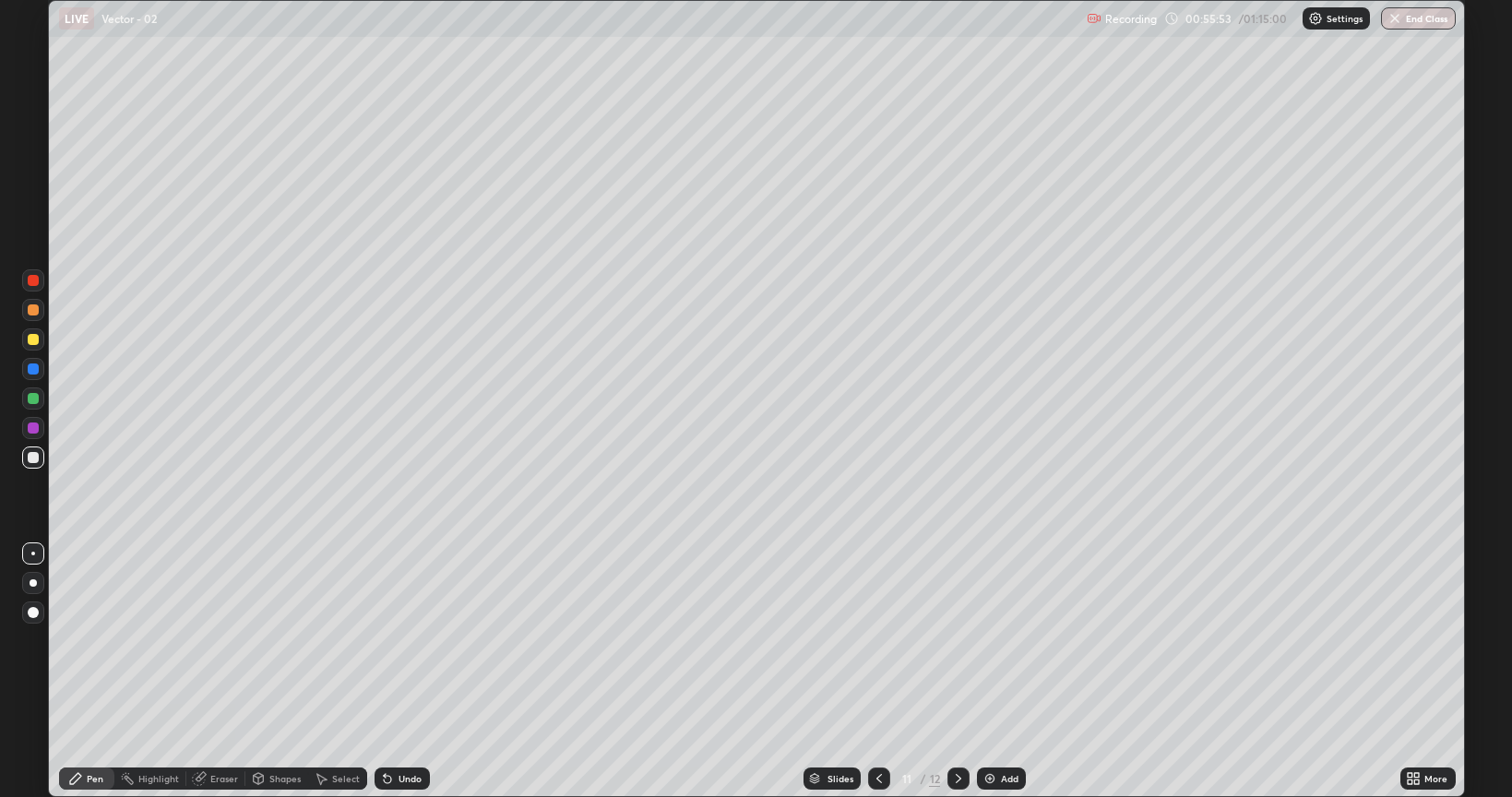
click at [404, 641] on div "Undo" at bounding box center [411, 780] width 23 height 10
click at [408, 641] on div "Undo" at bounding box center [402, 779] width 55 height 22
click at [878, 641] on icon at bounding box center [878, 779] width 15 height 15
click at [965, 641] on div at bounding box center [958, 779] width 22 height 22
click at [958, 641] on icon at bounding box center [958, 779] width 15 height 15
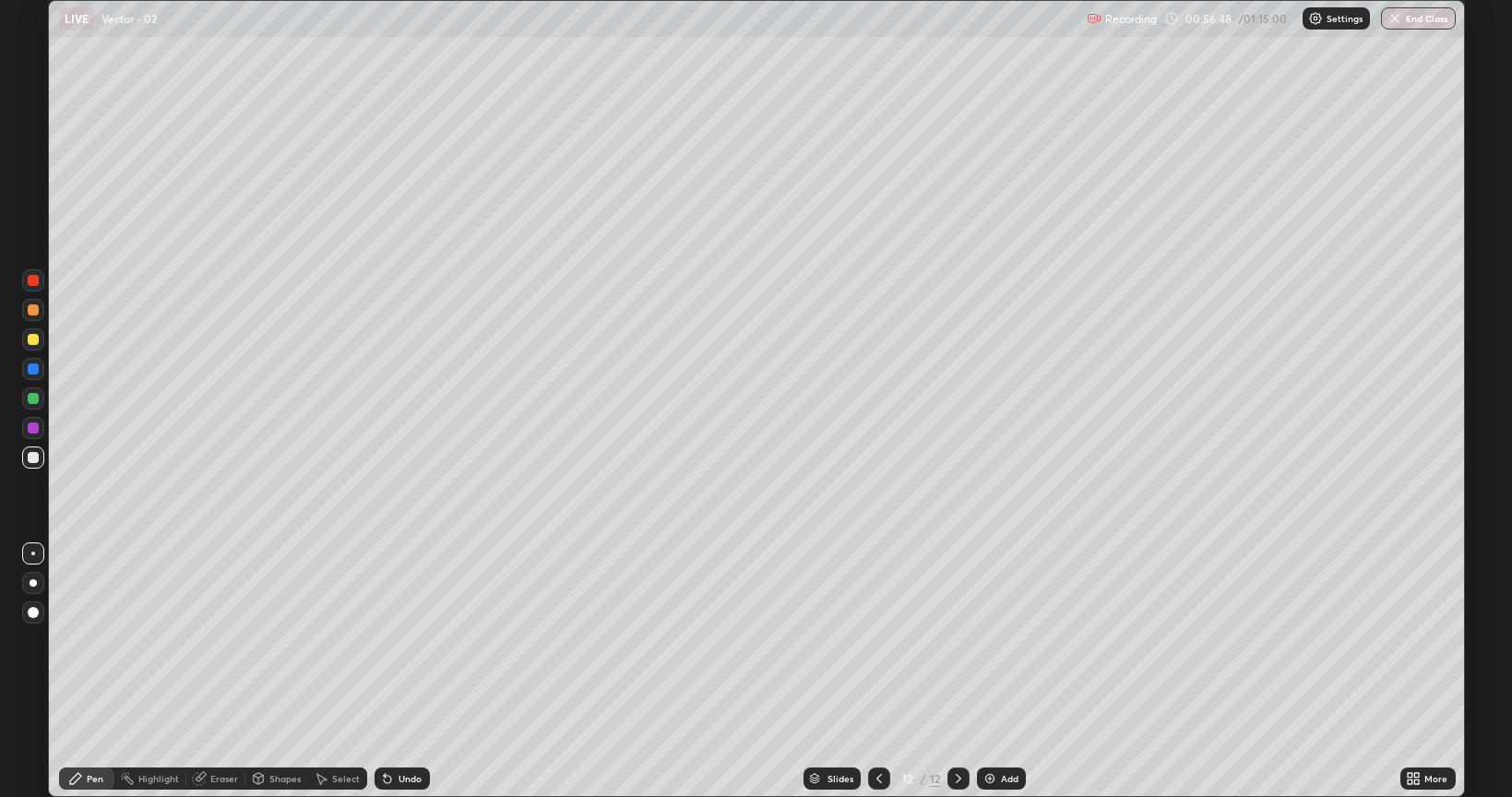
click at [877, 641] on icon at bounding box center [878, 779] width 15 height 15
click at [957, 641] on icon at bounding box center [958, 779] width 15 height 15
click at [877, 641] on icon at bounding box center [878, 779] width 15 height 15
click at [876, 641] on icon at bounding box center [879, 780] width 6 height 10
click at [878, 641] on icon at bounding box center [878, 779] width 15 height 15
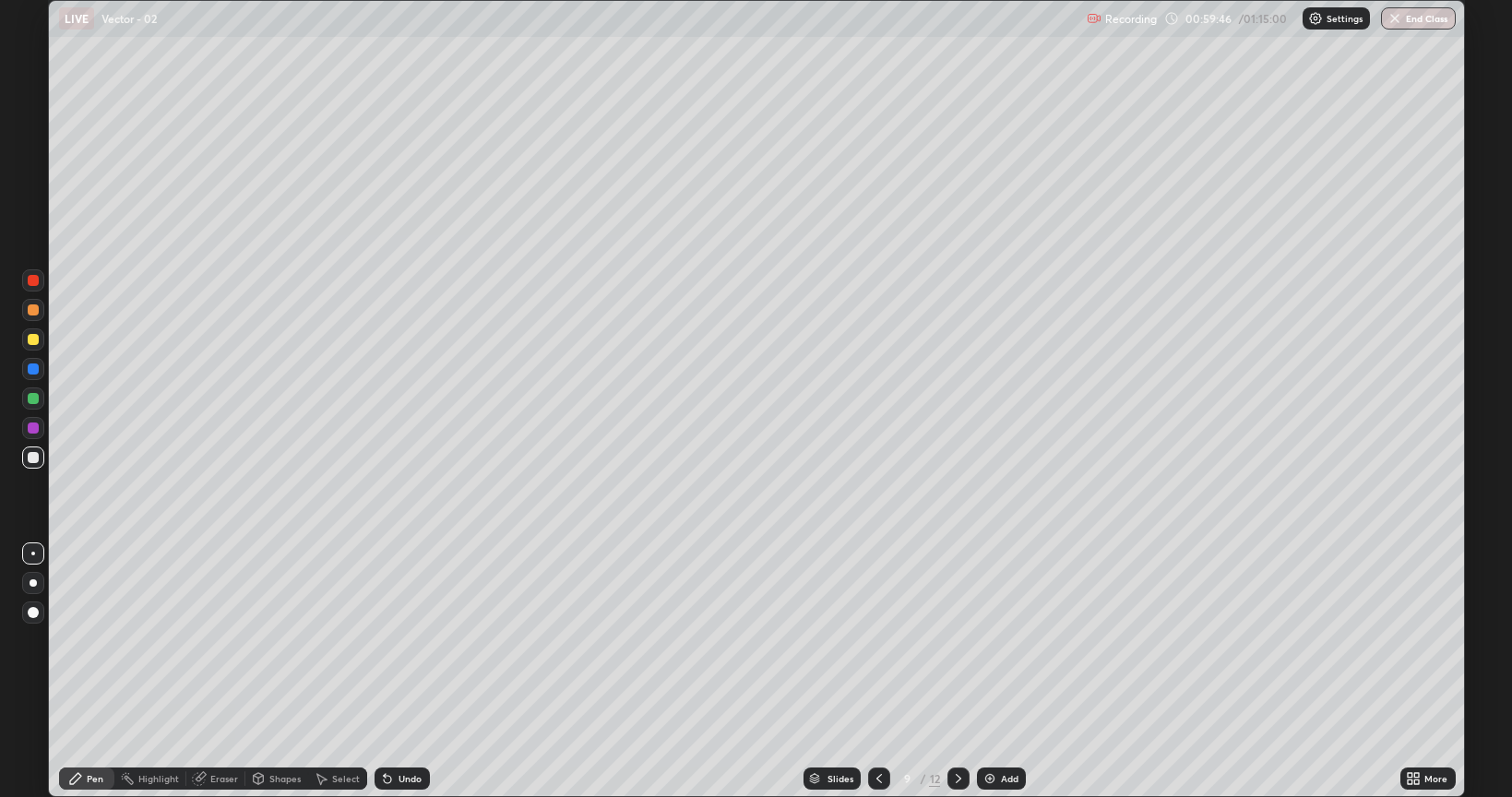
click at [957, 641] on icon at bounding box center [958, 779] width 15 height 15
click at [967, 641] on div at bounding box center [958, 779] width 22 height 22
click at [871, 641] on div at bounding box center [879, 779] width 22 height 22
click at [954, 641] on icon at bounding box center [958, 779] width 15 height 15
click at [960, 641] on icon at bounding box center [958, 779] width 15 height 15
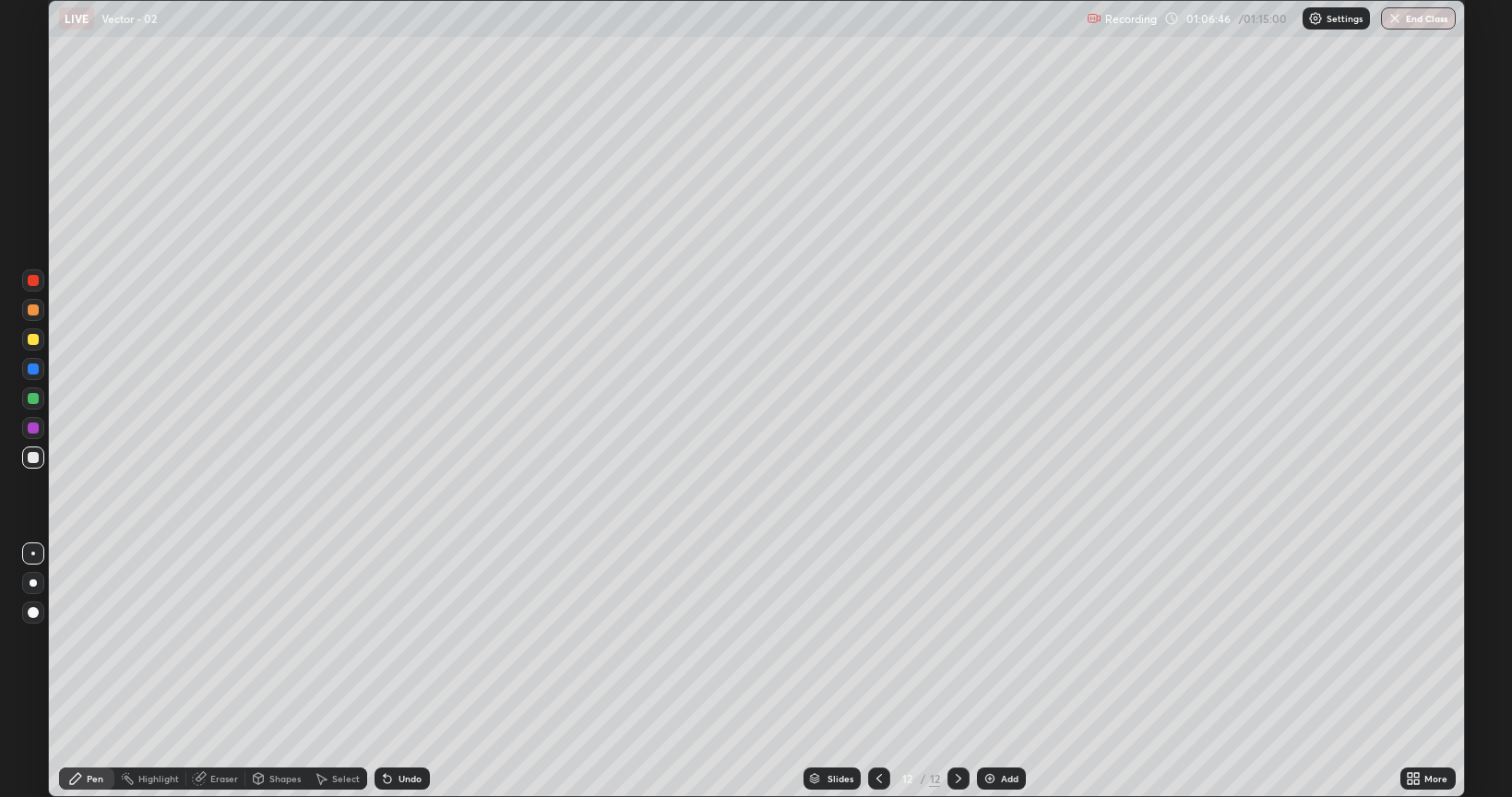
click at [1003, 641] on div "Add" at bounding box center [1010, 780] width 17 height 10
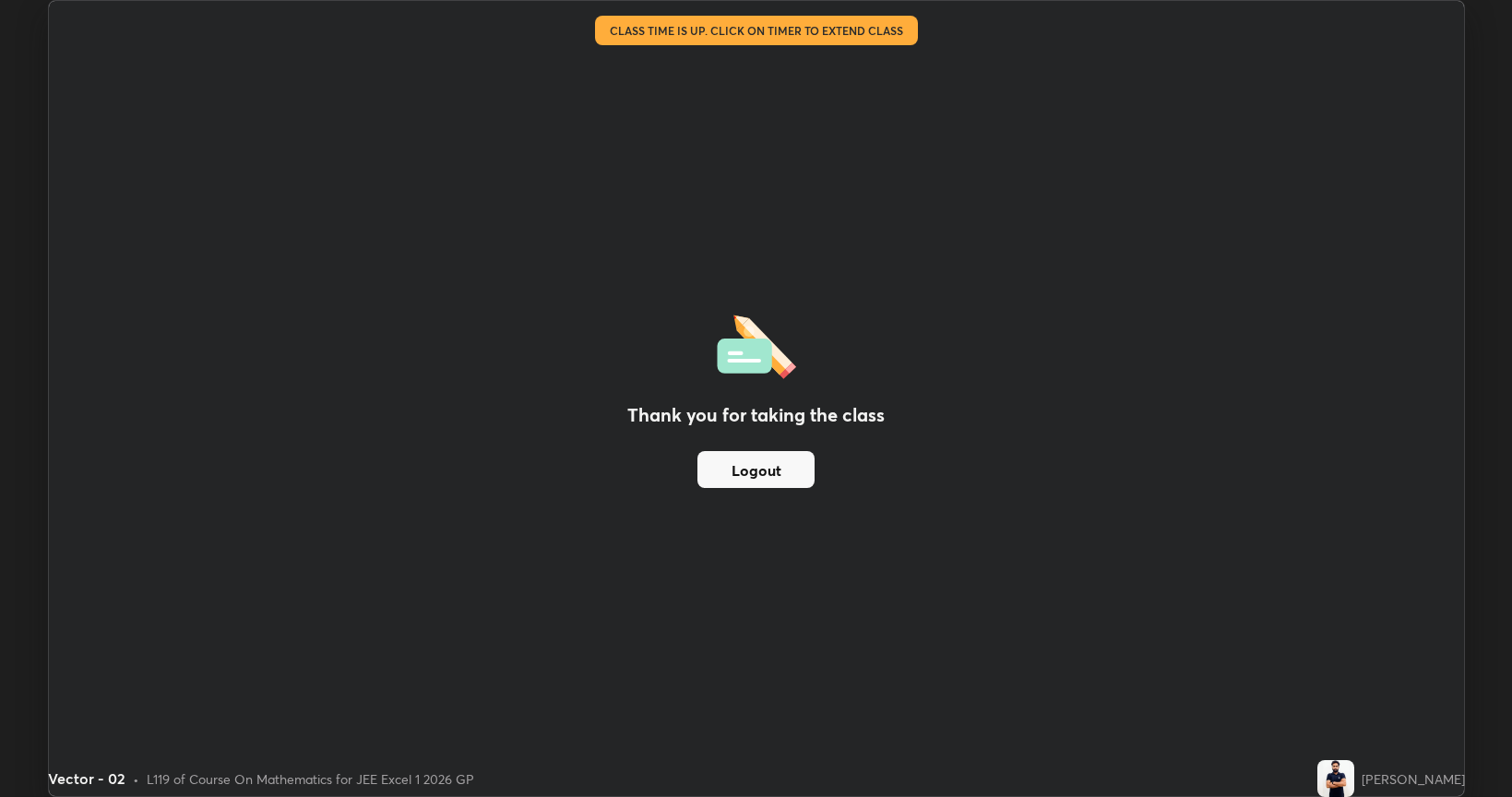
click at [760, 459] on button "Logout" at bounding box center [756, 470] width 117 height 37
